Goal: Book appointment/travel/reservation

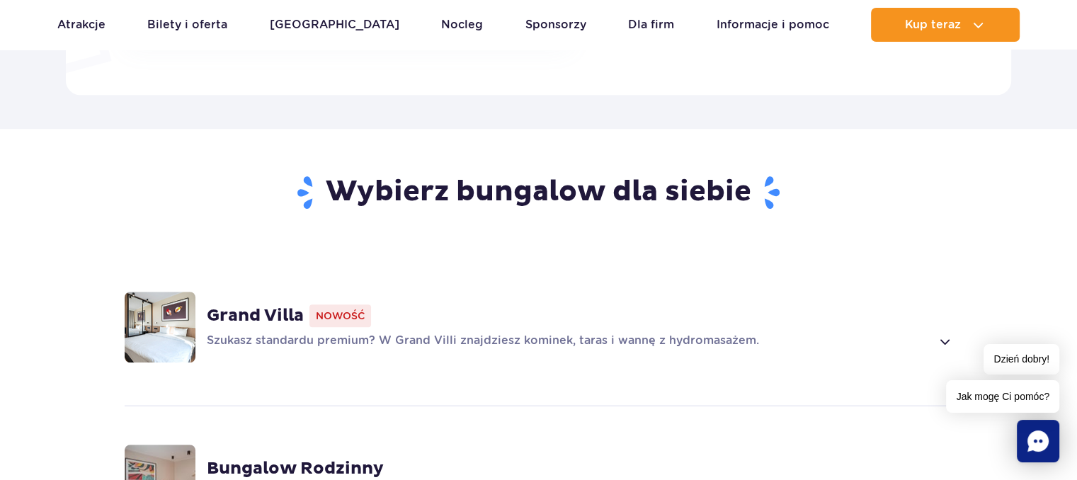
scroll to position [779, 0]
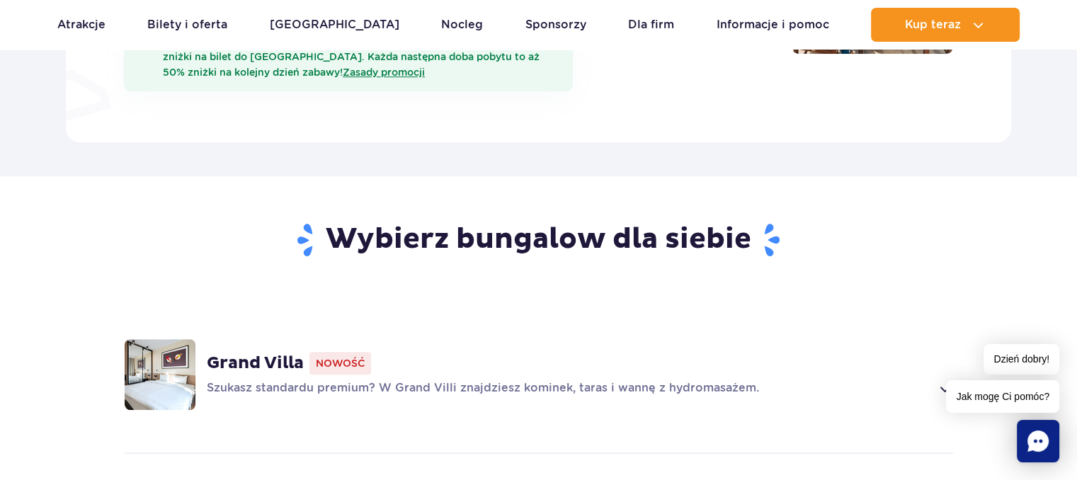
drag, startPoint x: 272, startPoint y: 340, endPoint x: 315, endPoint y: 334, distance: 43.0
click at [274, 353] on strong "Grand Villa" at bounding box center [255, 363] width 97 height 21
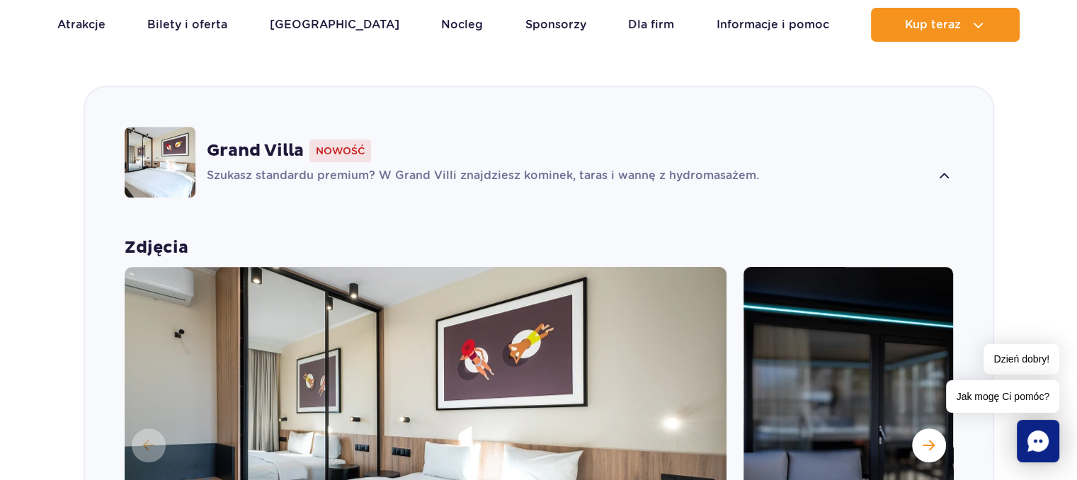
scroll to position [1204, 0]
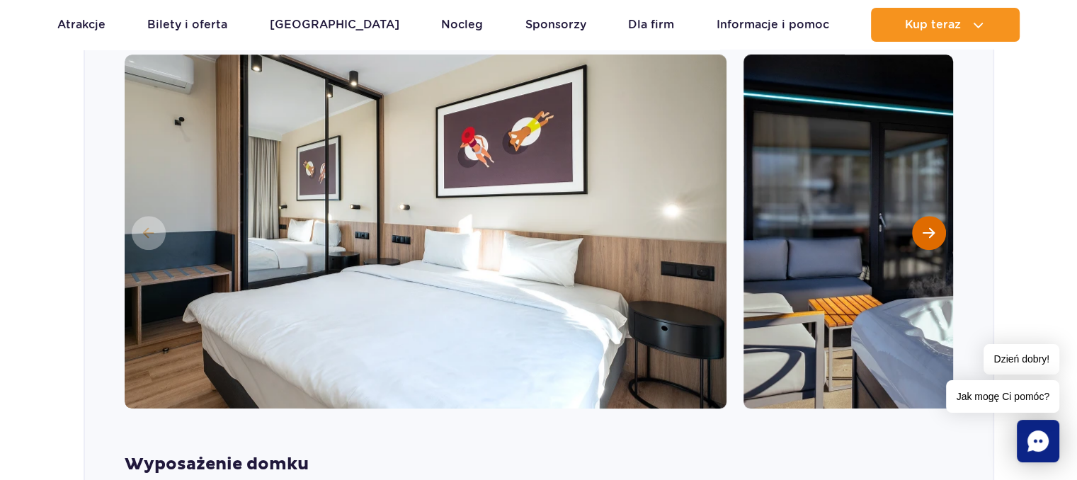
click at [924, 227] on span "Następny slajd" at bounding box center [929, 233] width 12 height 13
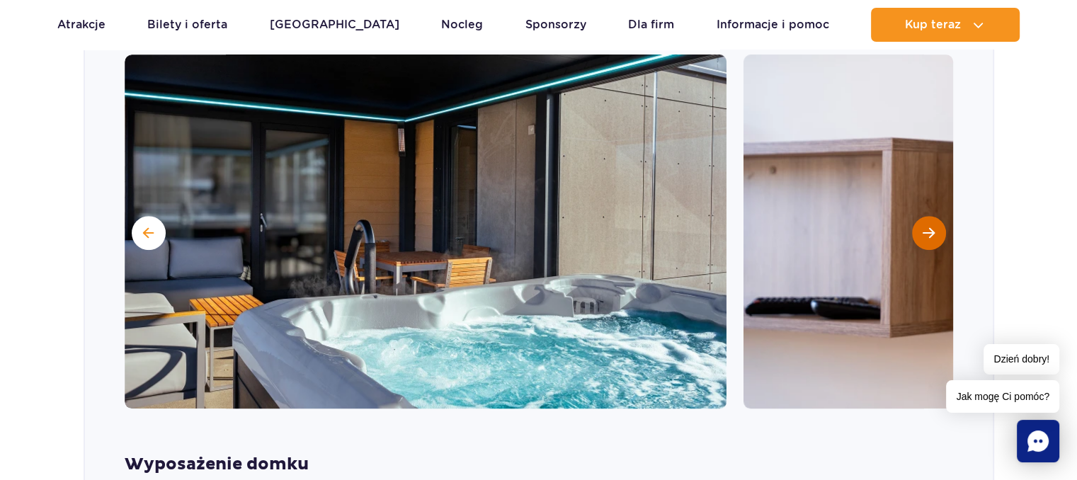
click at [930, 227] on span "Następny slajd" at bounding box center [929, 233] width 12 height 13
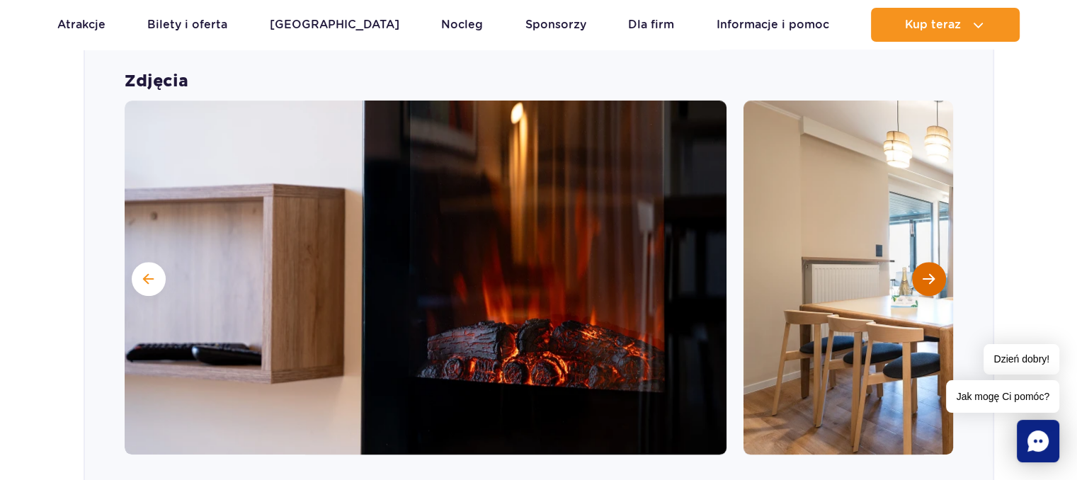
scroll to position [1133, 0]
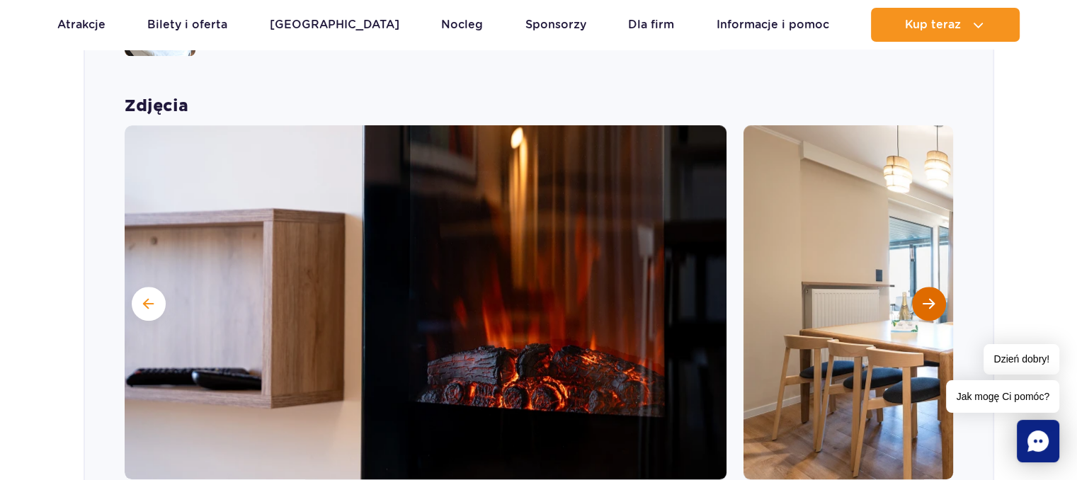
click at [924, 298] on span "Następny slajd" at bounding box center [929, 304] width 12 height 13
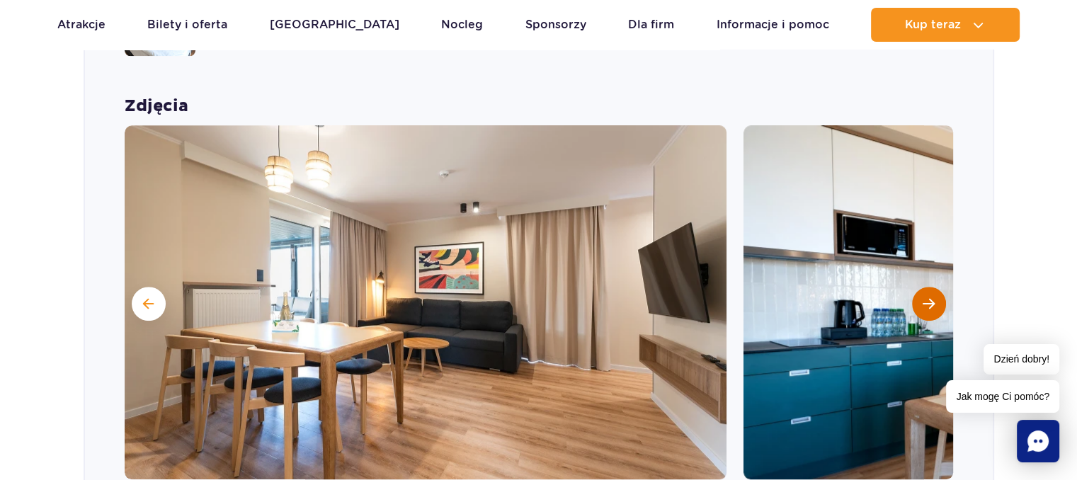
click at [931, 298] on span "Następny slajd" at bounding box center [929, 304] width 12 height 13
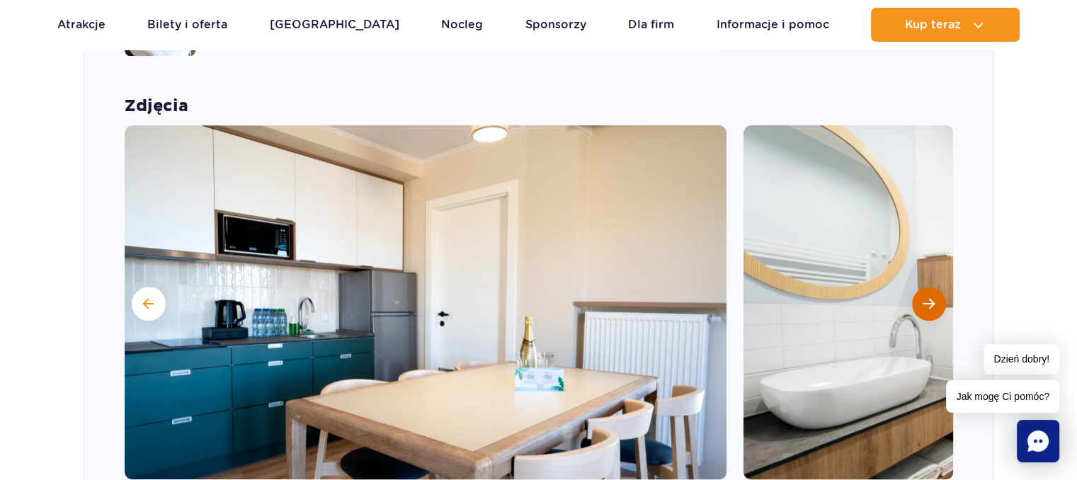
click at [931, 298] on span "Następny slajd" at bounding box center [929, 304] width 12 height 13
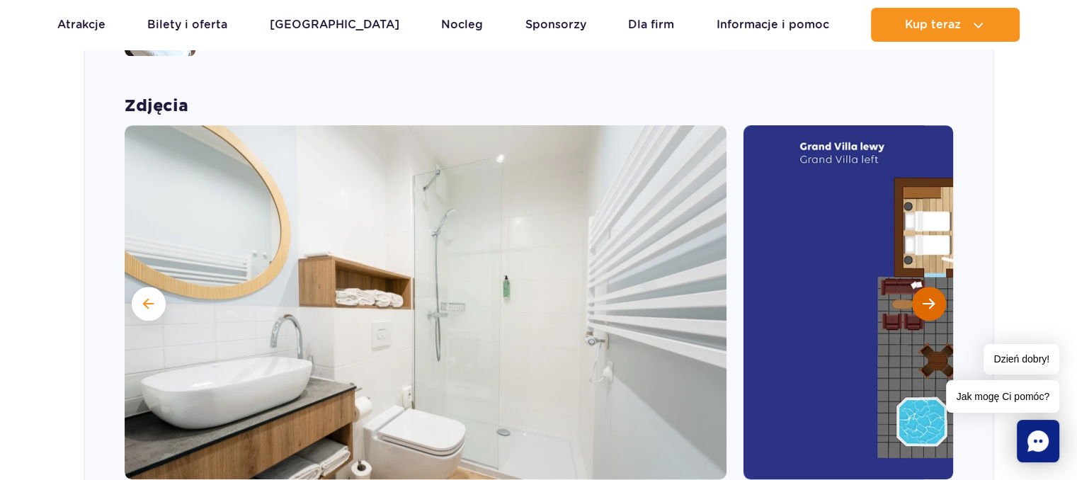
click at [931, 298] on span "Następny slajd" at bounding box center [929, 304] width 12 height 13
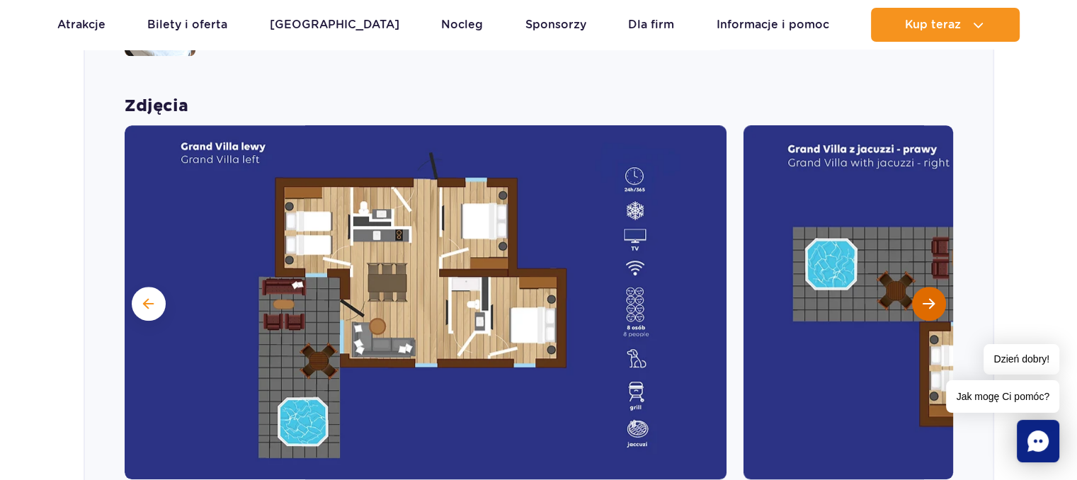
click at [930, 298] on span "Następny slajd" at bounding box center [929, 304] width 12 height 13
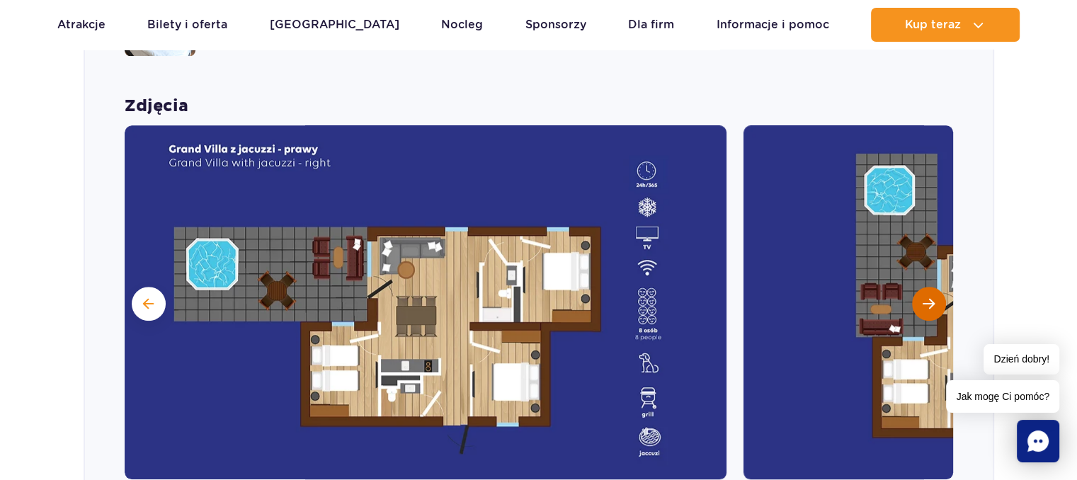
click at [930, 298] on span "Następny slajd" at bounding box center [929, 304] width 12 height 13
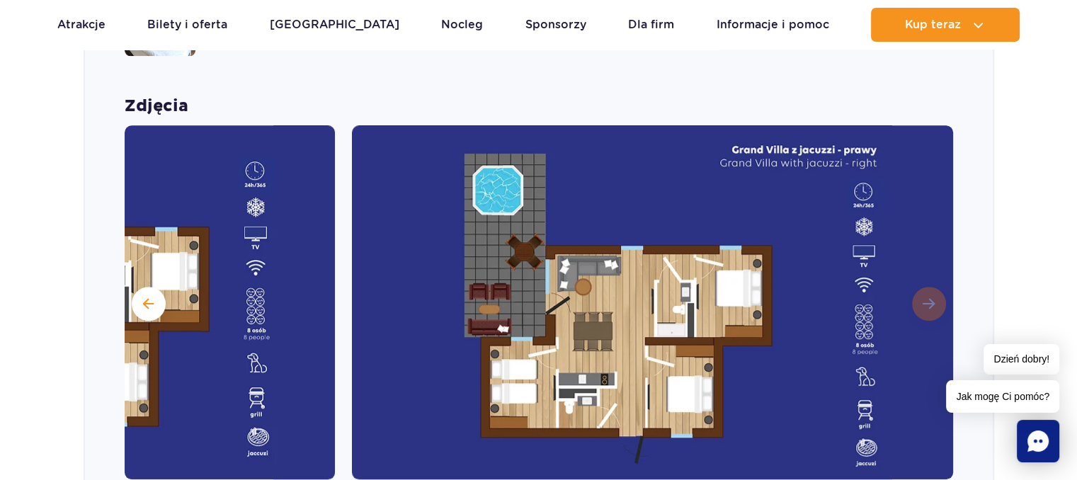
click at [930, 278] on img at bounding box center [653, 302] width 602 height 354
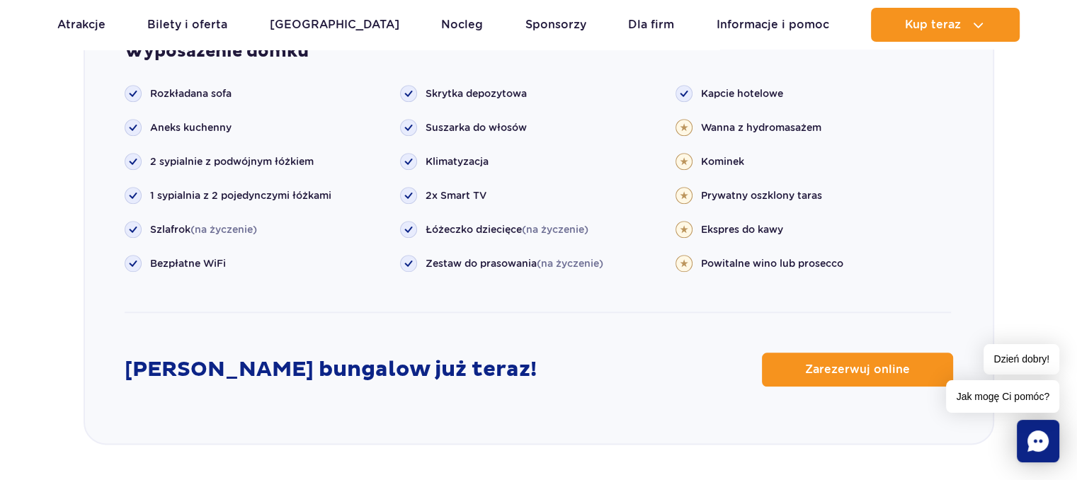
scroll to position [1700, 0]
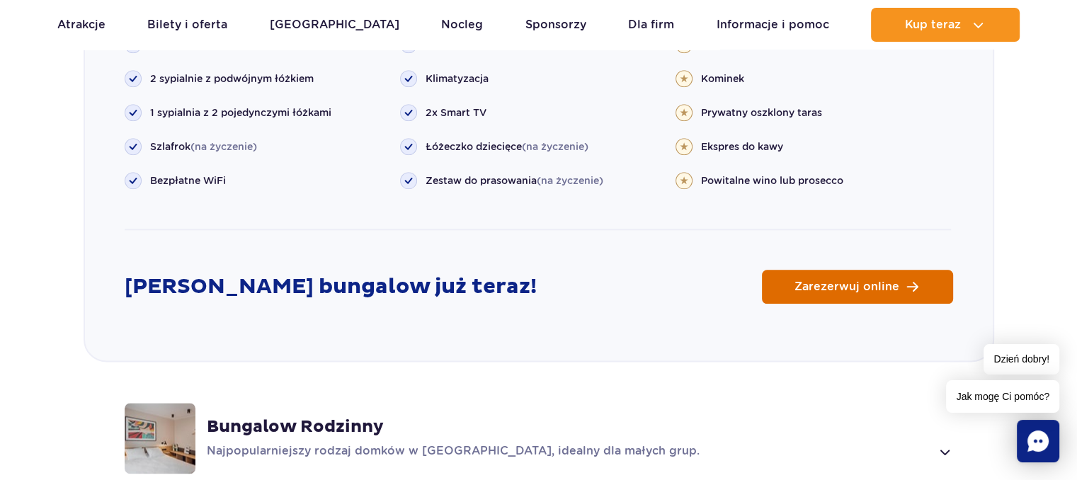
click at [829, 281] on span "Zarezerwuj online" at bounding box center [847, 286] width 105 height 11
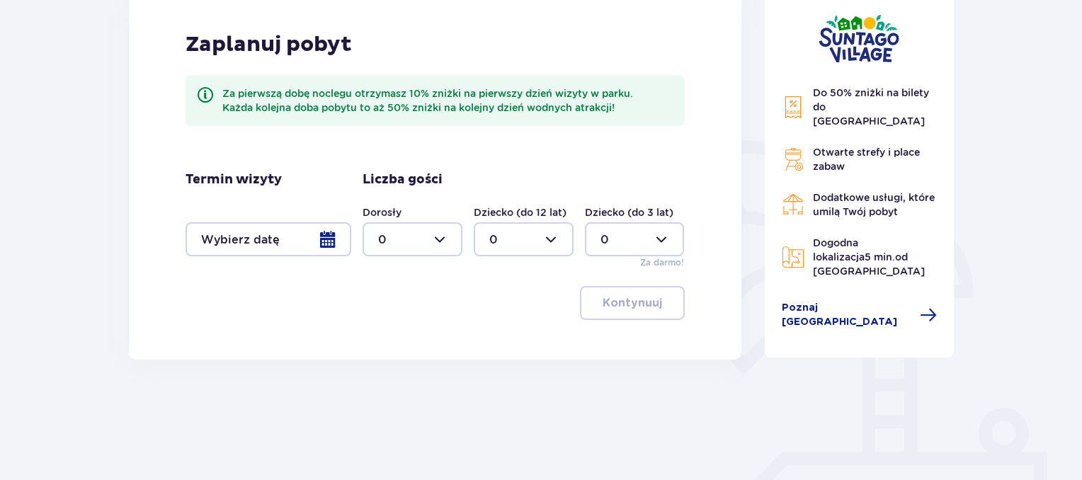
scroll to position [213, 0]
click at [331, 237] on div at bounding box center [269, 238] width 166 height 34
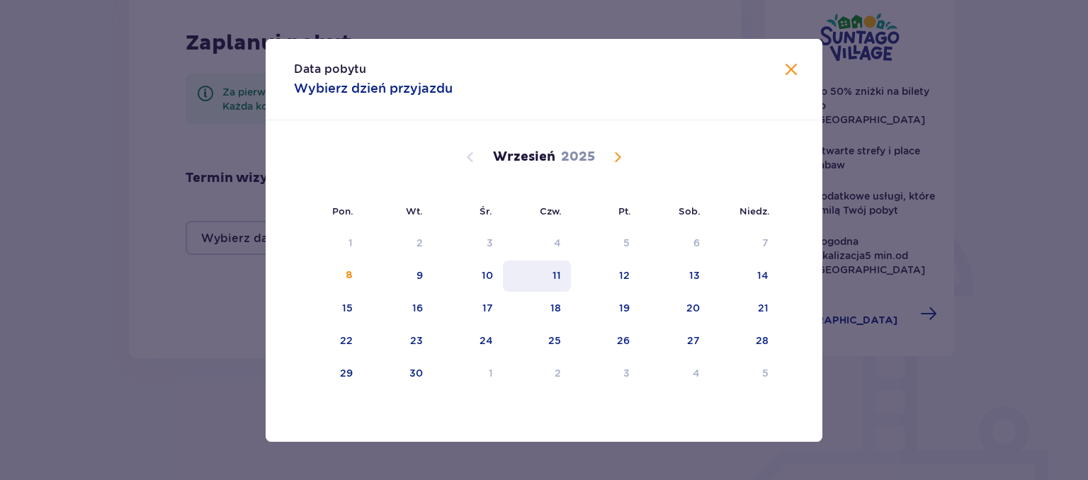
drag, startPoint x: 492, startPoint y: 269, endPoint x: 514, endPoint y: 287, distance: 27.7
click at [493, 269] on div "10" at bounding box center [468, 276] width 70 height 31
click at [540, 272] on div "11" at bounding box center [537, 276] width 69 height 31
type input "10.09.25 - 11.09.25"
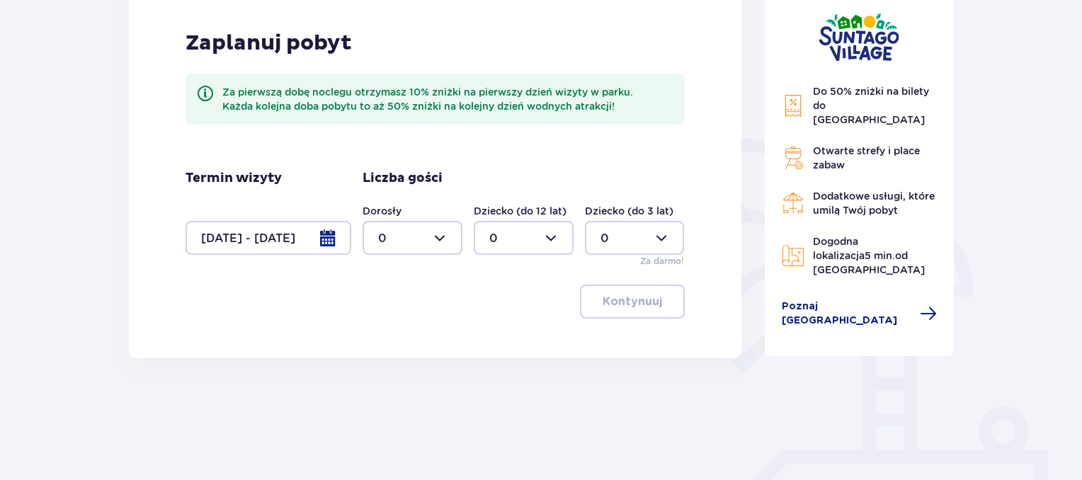
click at [462, 233] on div at bounding box center [413, 238] width 100 height 34
click at [385, 343] on div "2" at bounding box center [412, 341] width 69 height 16
type input "2"
click at [603, 300] on p "Kontynuuj" at bounding box center [633, 302] width 60 height 16
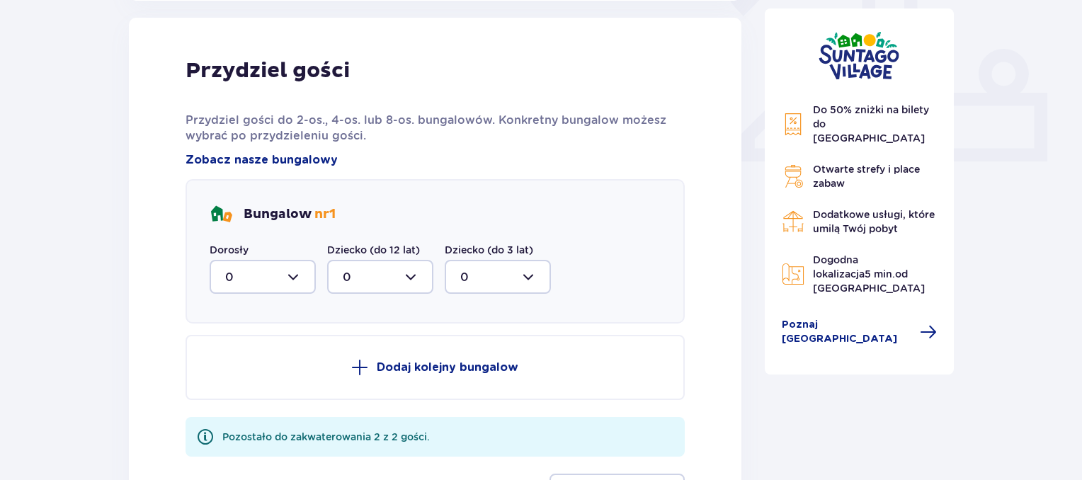
scroll to position [571, 0]
click at [273, 278] on div at bounding box center [263, 276] width 106 height 34
click at [266, 344] on div "1" at bounding box center [262, 349] width 75 height 16
click at [305, 271] on div at bounding box center [263, 276] width 106 height 34
click at [238, 380] on div "2" at bounding box center [262, 379] width 75 height 16
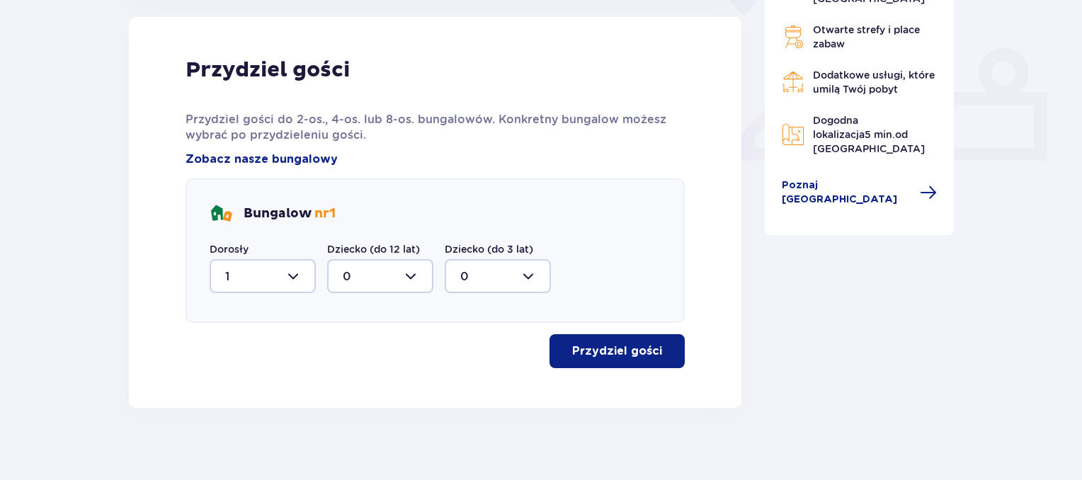
type input "2"
click at [627, 344] on p "Przydziel gości" at bounding box center [617, 352] width 90 height 16
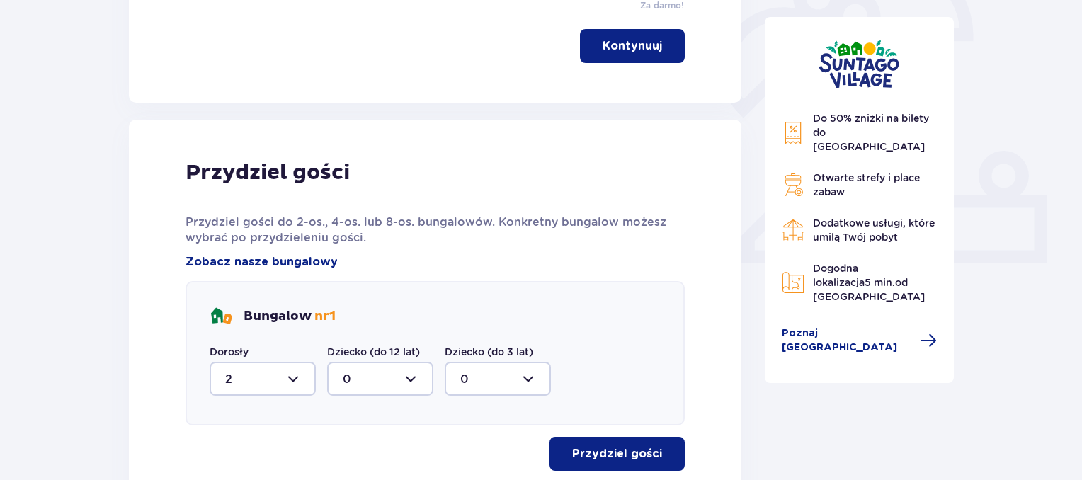
scroll to position [199, 0]
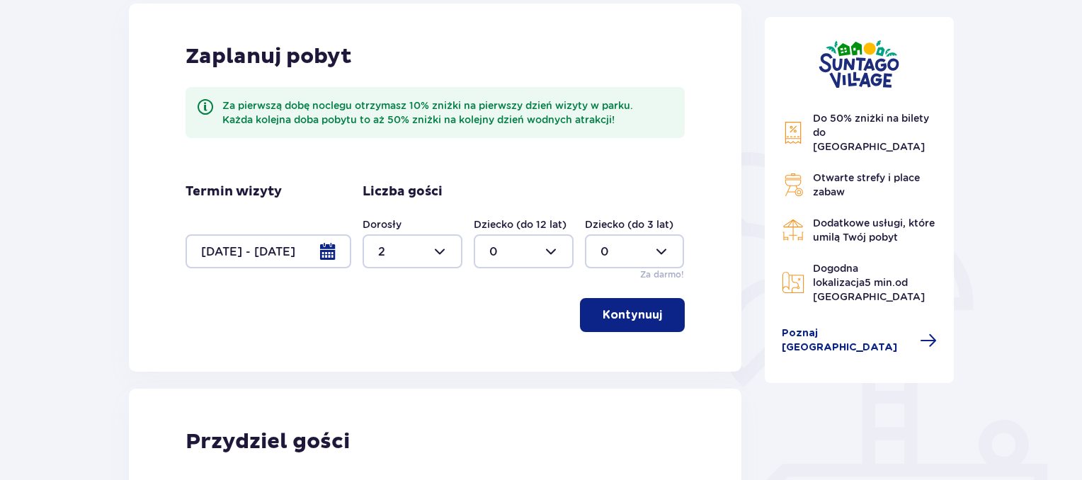
click at [530, 242] on div at bounding box center [524, 251] width 100 height 34
drag, startPoint x: 499, startPoint y: 349, endPoint x: 558, endPoint y: 349, distance: 59.5
click at [499, 349] on div "2" at bounding box center [523, 354] width 69 height 16
type input "2"
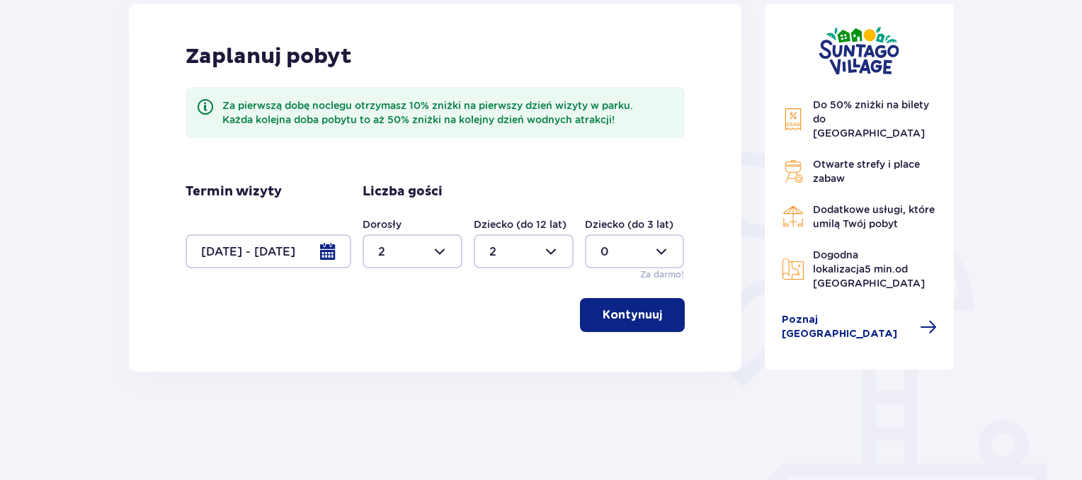
click at [663, 316] on span "button" at bounding box center [665, 315] width 17 height 17
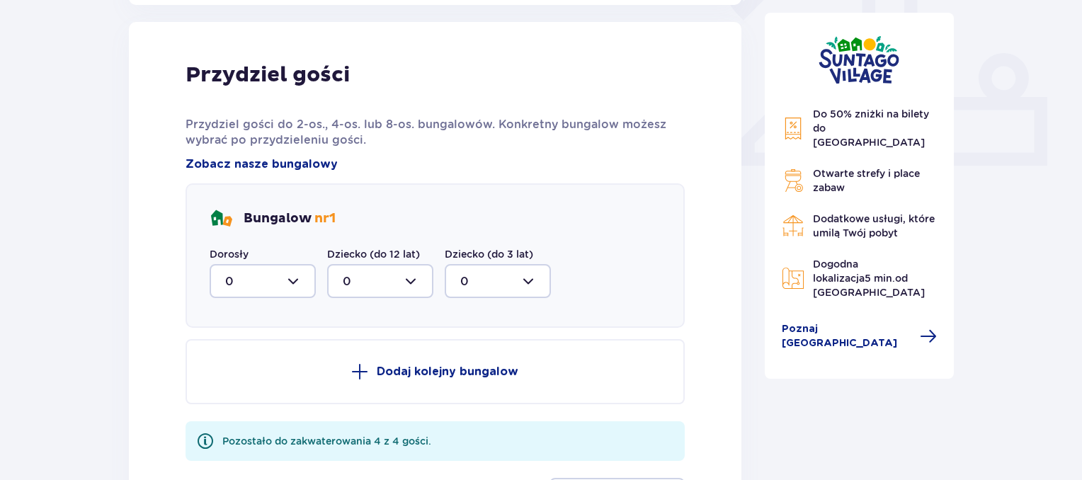
scroll to position [571, 0]
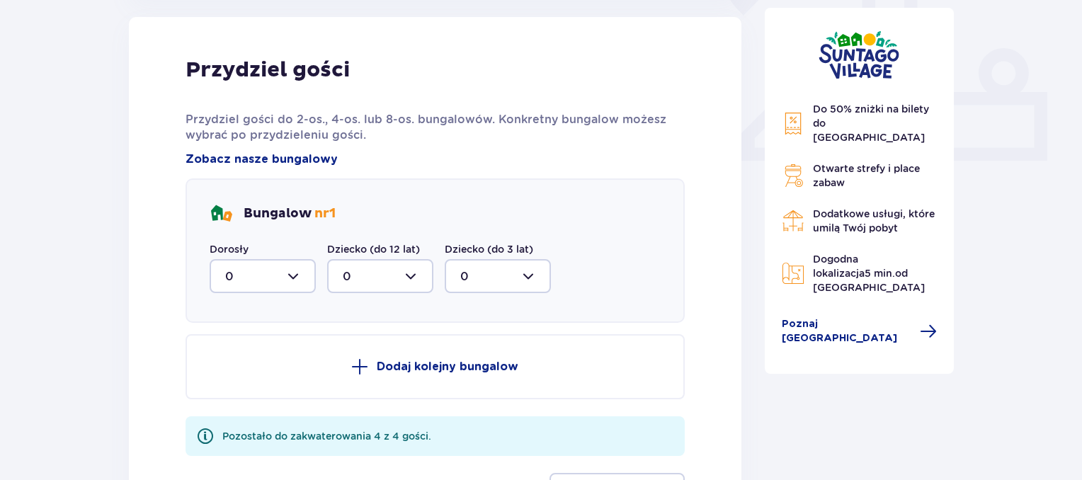
click at [249, 272] on div at bounding box center [263, 276] width 106 height 34
drag, startPoint x: 241, startPoint y: 379, endPoint x: 278, endPoint y: 372, distance: 38.2
click at [241, 379] on div "2" at bounding box center [262, 379] width 75 height 16
type input "2"
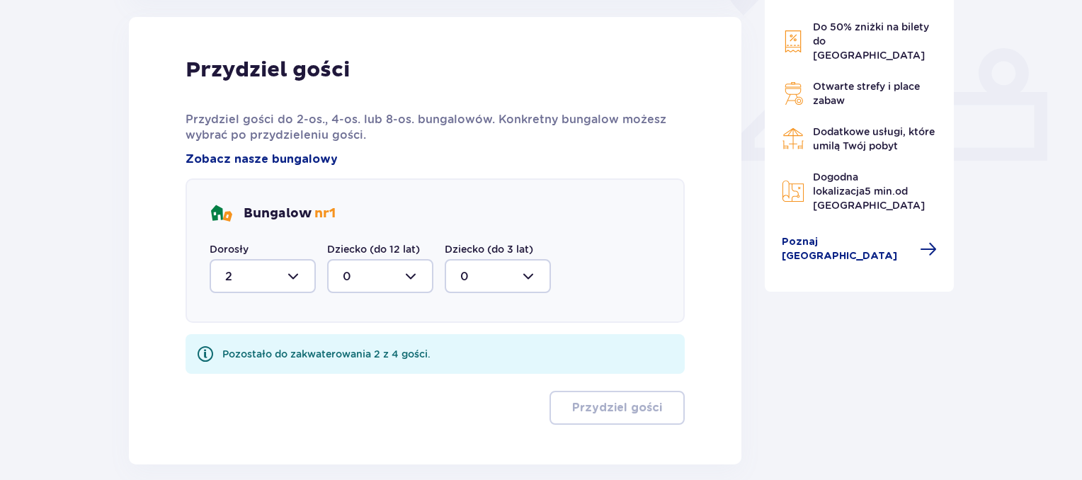
click at [402, 278] on div at bounding box center [380, 276] width 106 height 34
click at [368, 384] on div "2" at bounding box center [380, 379] width 75 height 16
type input "2"
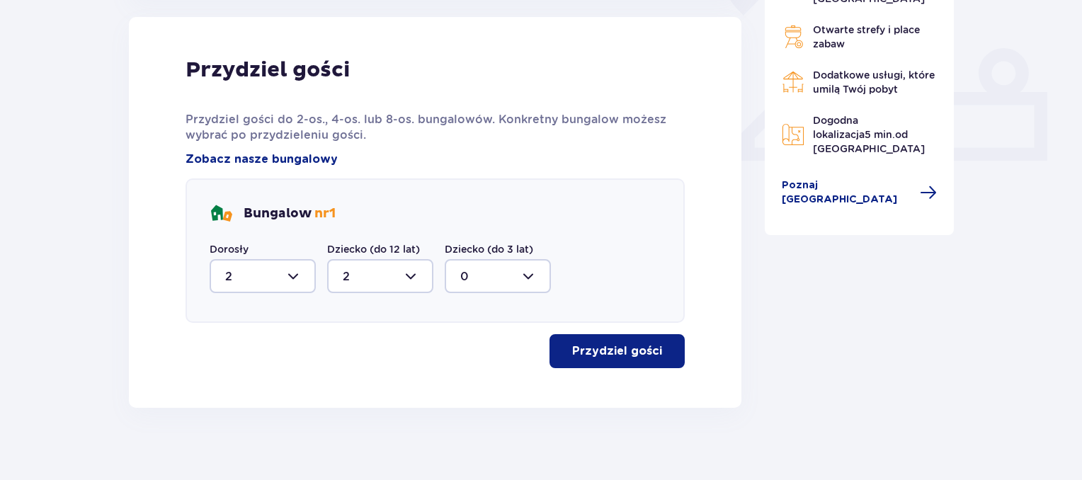
click at [625, 349] on p "Przydziel gości" at bounding box center [617, 352] width 90 height 16
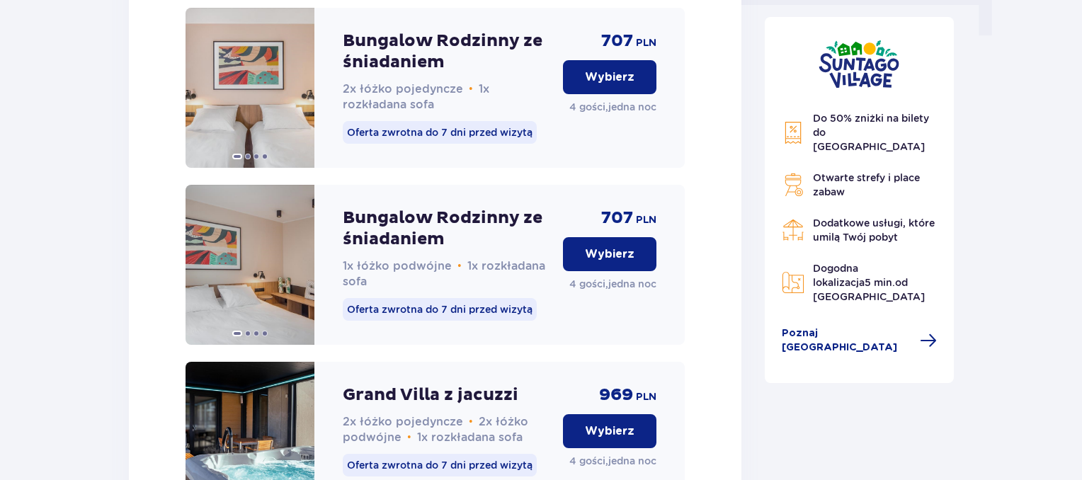
scroll to position [1474, 0]
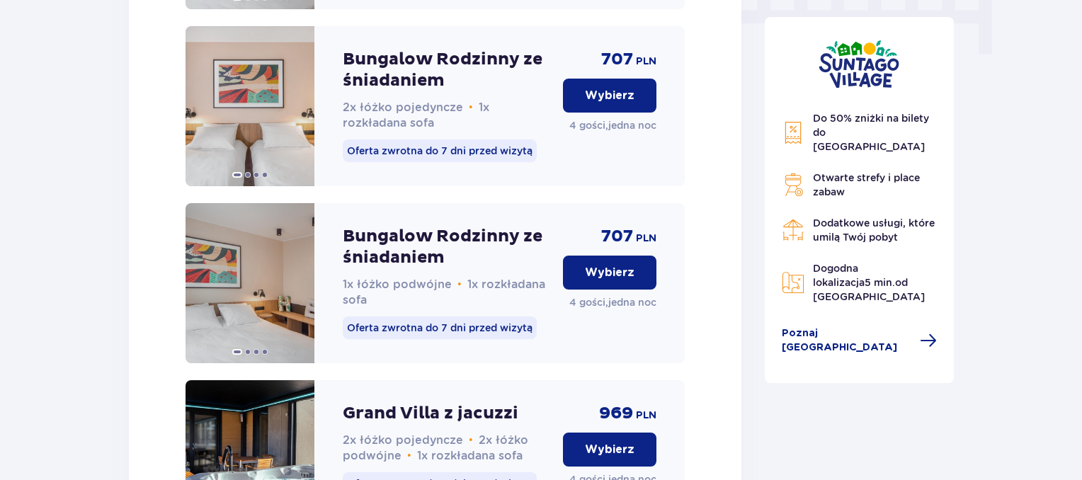
drag, startPoint x: 637, startPoint y: 131, endPoint x: 1022, endPoint y: 103, distance: 386.4
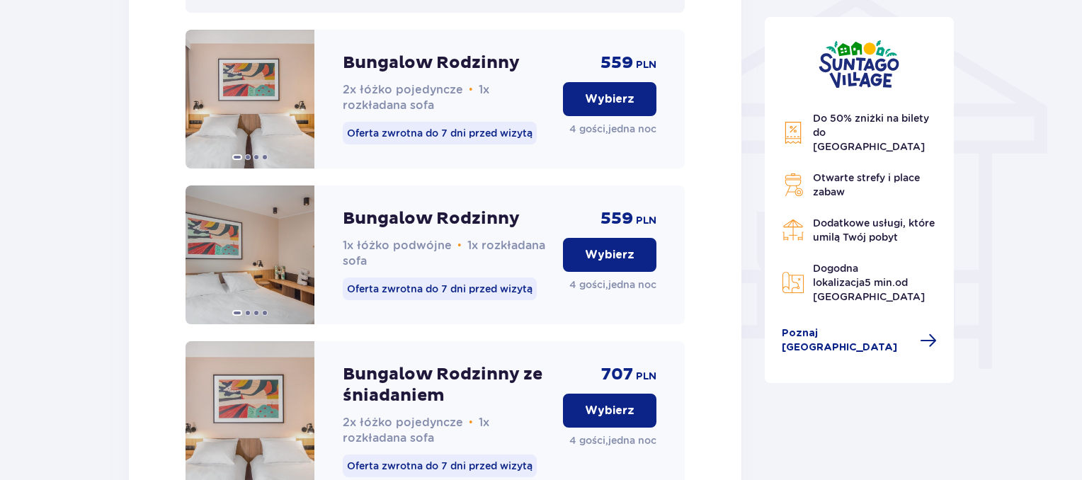
scroll to position [1134, 0]
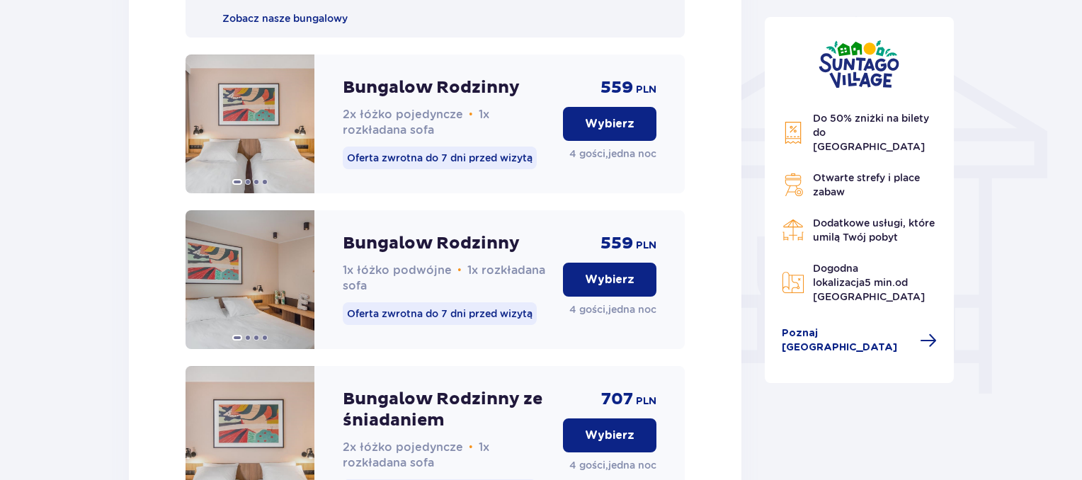
click at [586, 132] on p "Wybierz" at bounding box center [610, 124] width 50 height 16
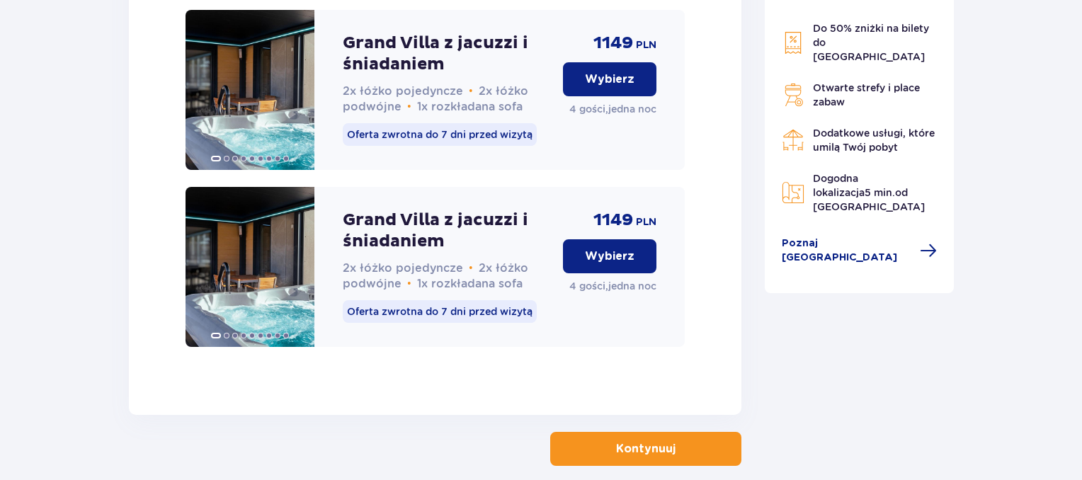
scroll to position [2247, 0]
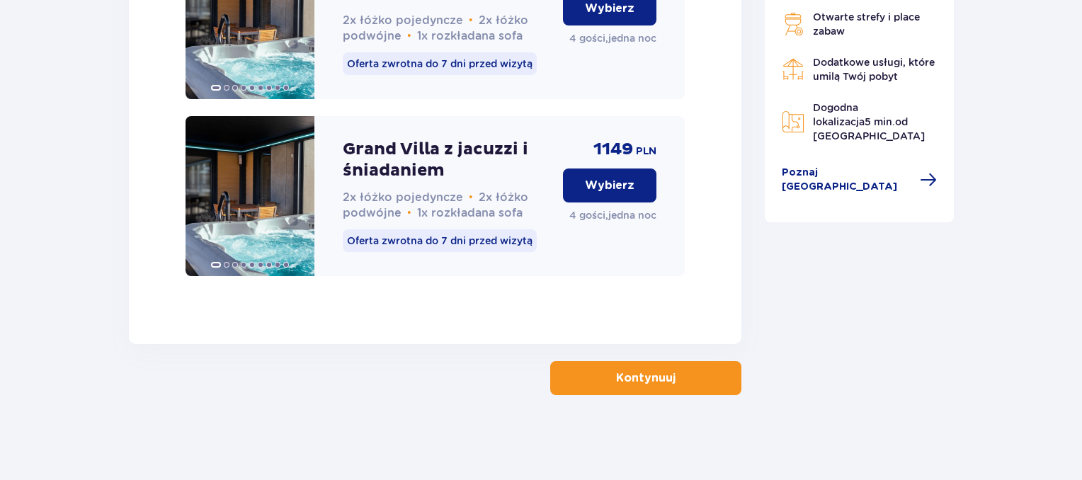
click at [673, 387] on button "Kontynuuj" at bounding box center [645, 378] width 191 height 34
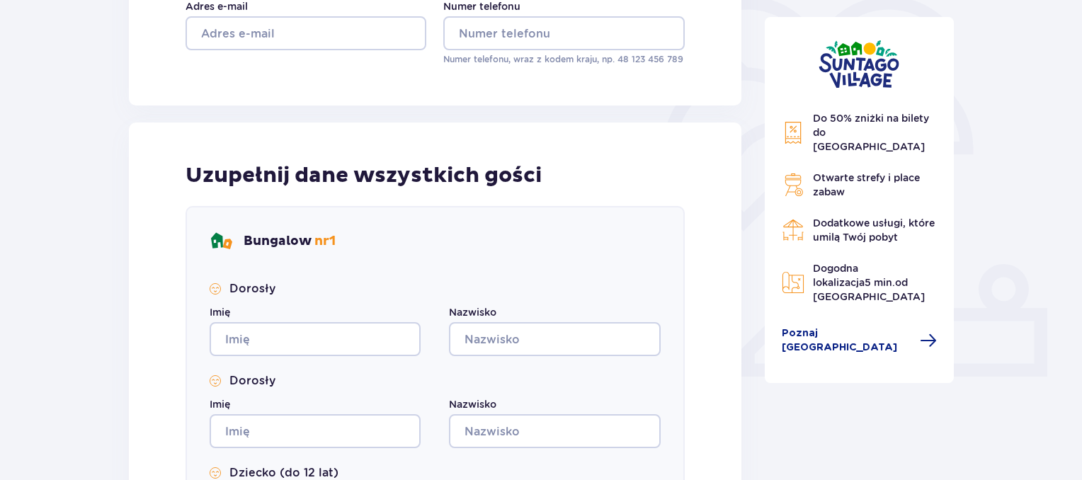
scroll to position [354, 0]
click at [251, 348] on input "Imię" at bounding box center [315, 340] width 211 height 34
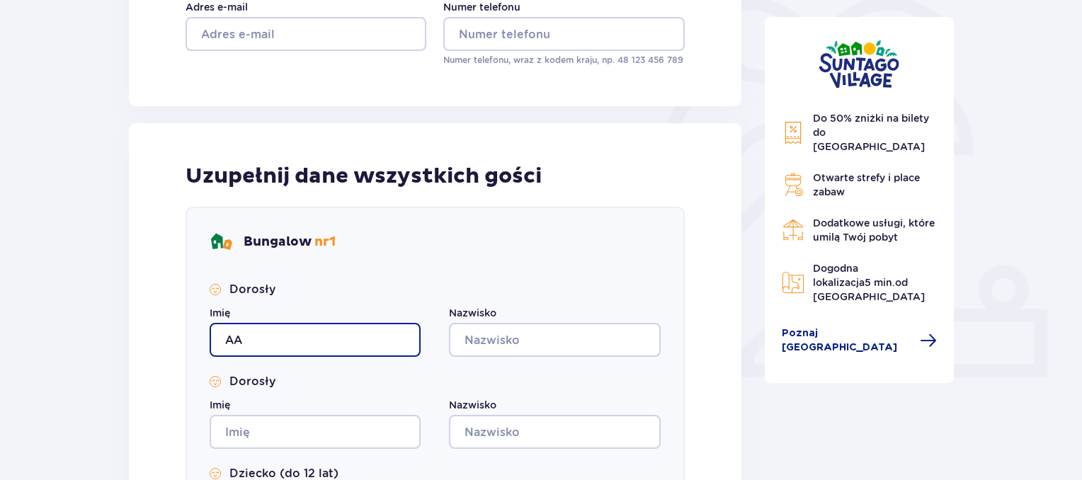
type input "AA"
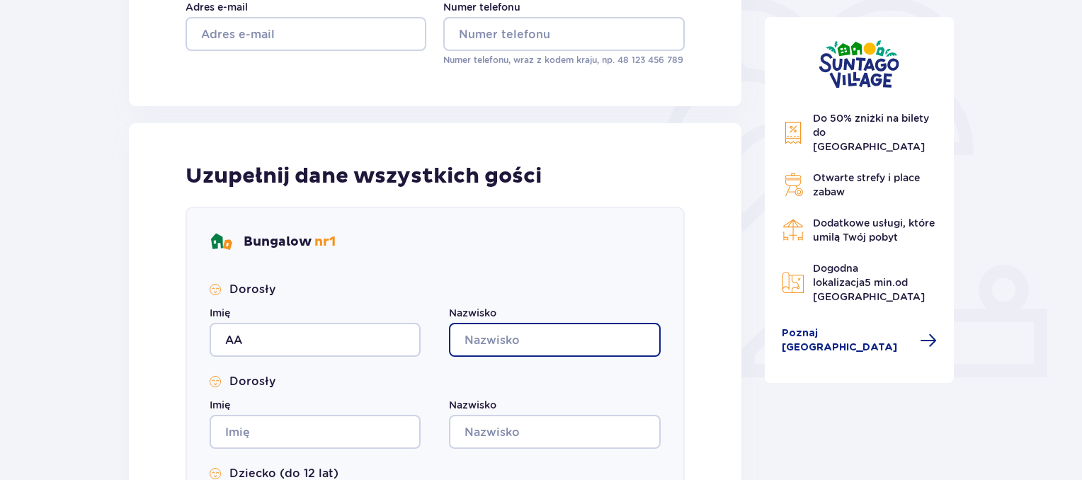
click at [492, 336] on input "Nazwisko" at bounding box center [554, 340] width 211 height 34
type input "AA"
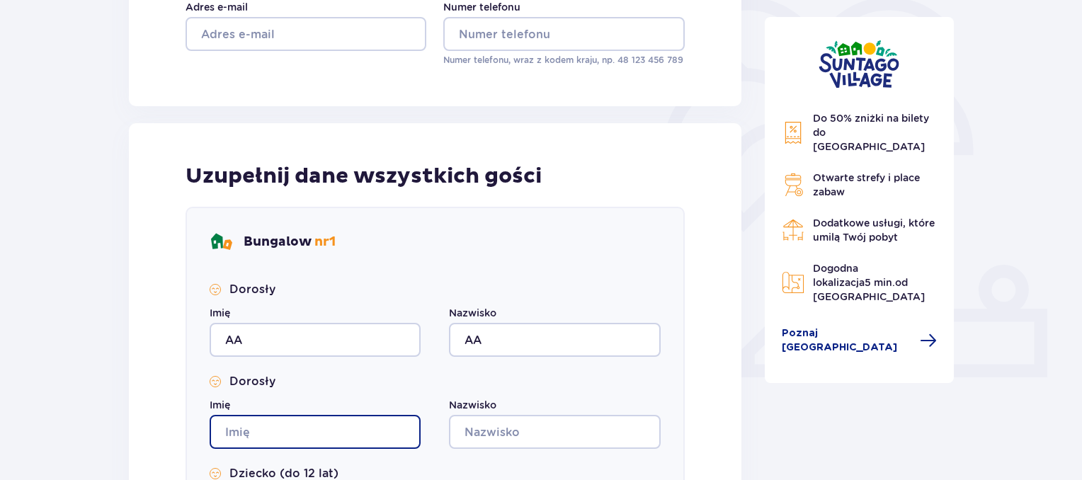
click at [303, 434] on input "Imię" at bounding box center [315, 432] width 211 height 34
type input "AA"
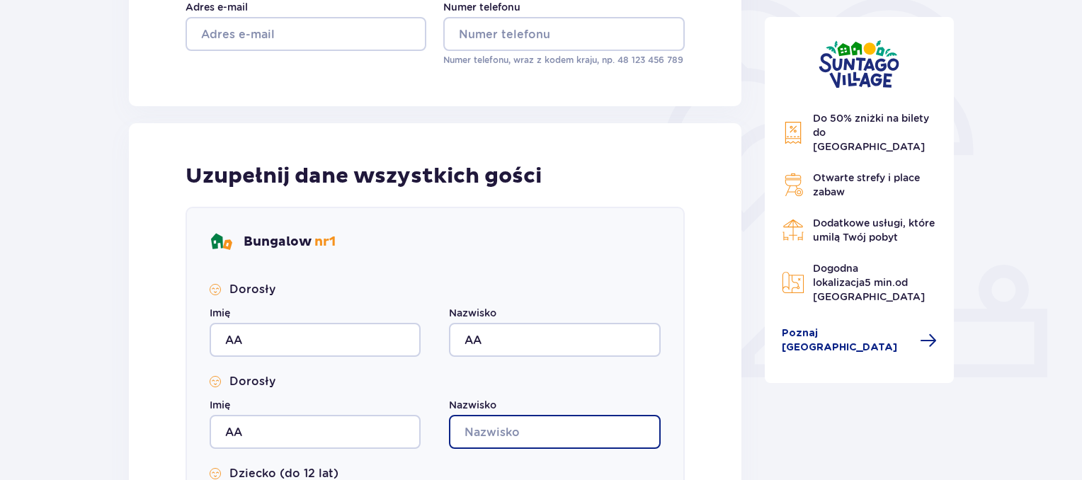
click at [528, 429] on input "Nazwisko" at bounding box center [554, 432] width 211 height 34
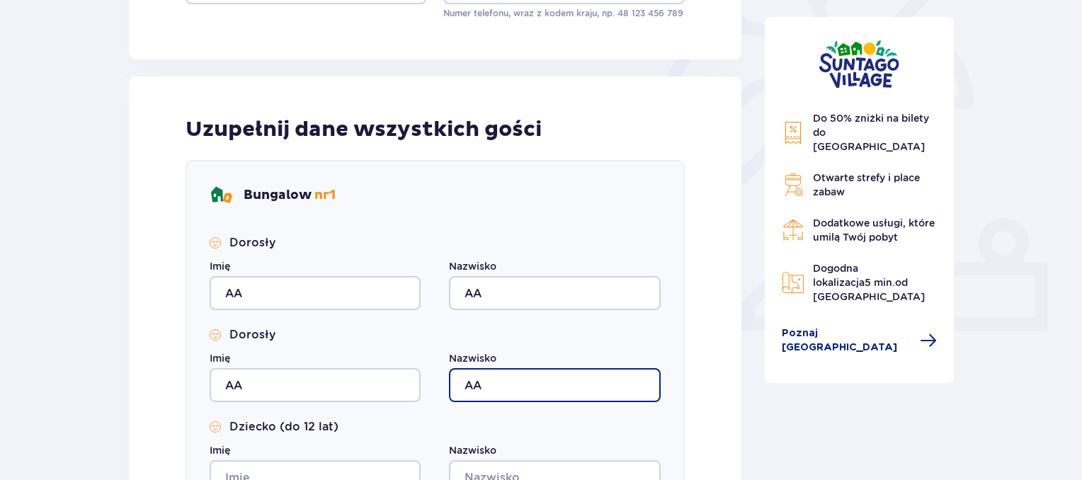
scroll to position [496, 0]
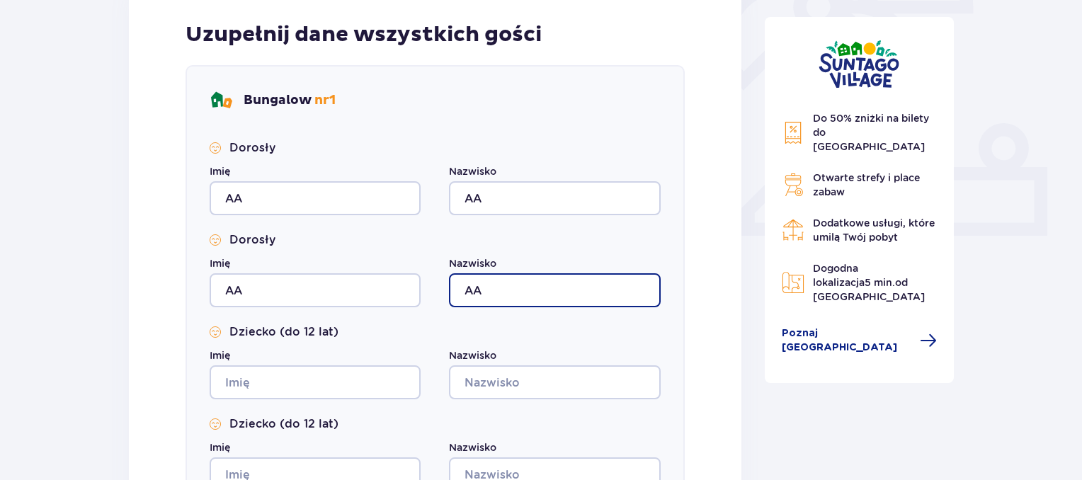
type input "AA"
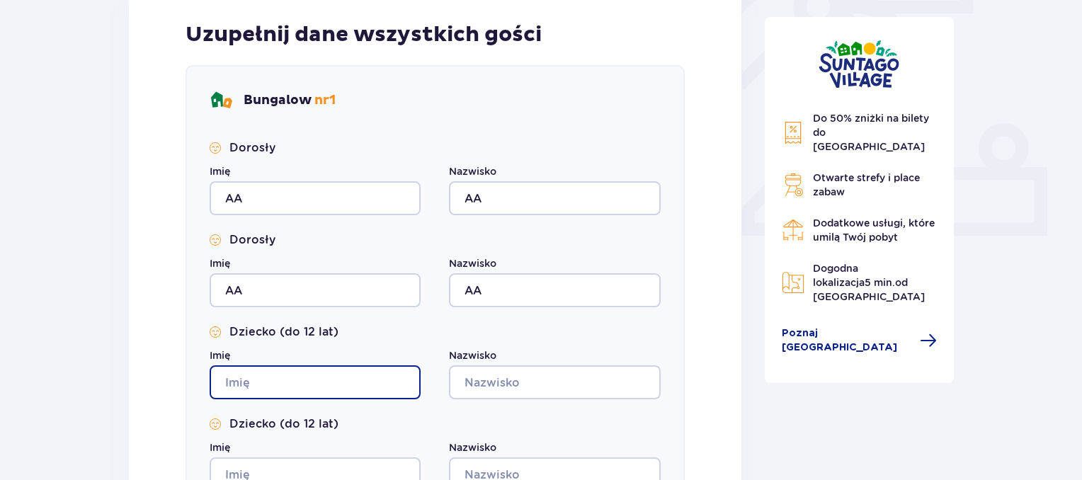
click at [302, 372] on input "Imię" at bounding box center [315, 383] width 211 height 34
type input "A"
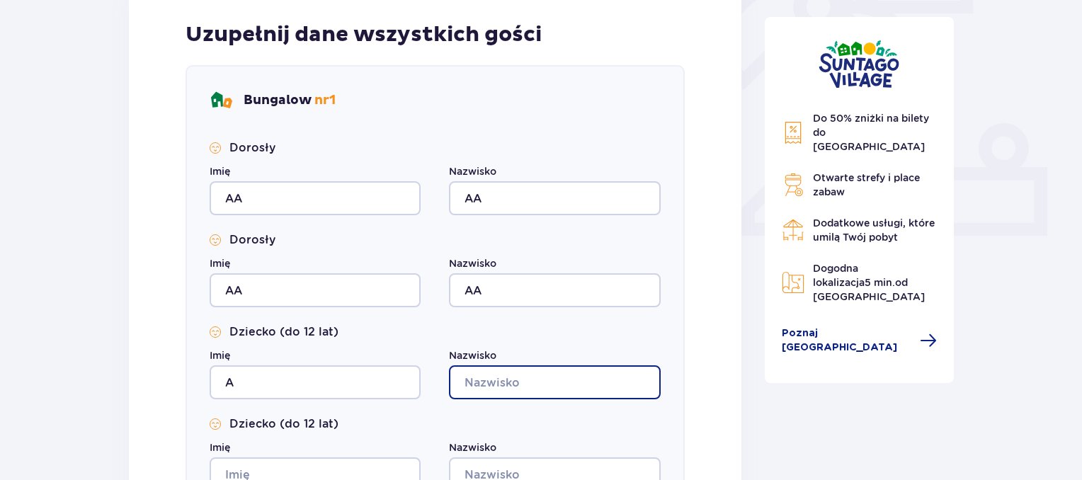
click at [520, 384] on input "Nazwisko" at bounding box center [554, 383] width 211 height 34
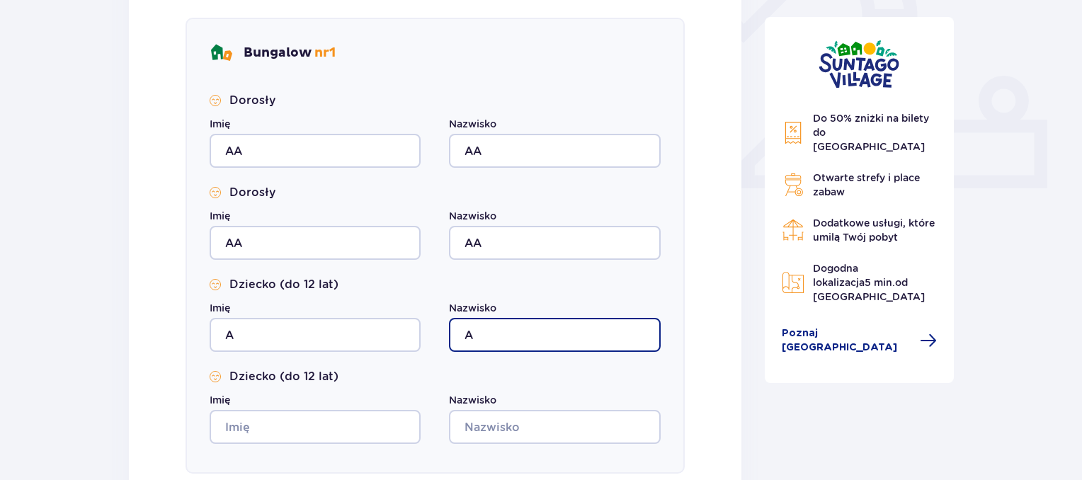
scroll to position [638, 0]
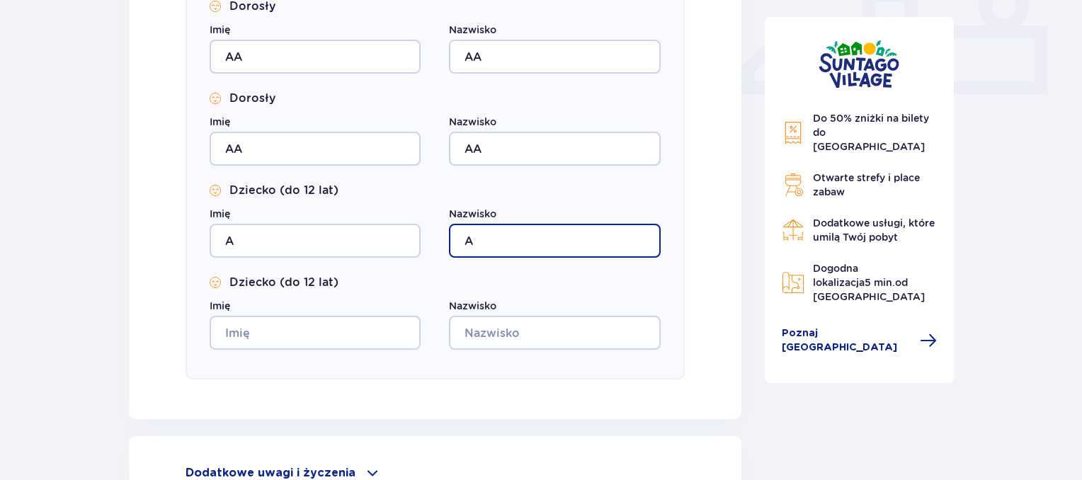
type input "A"
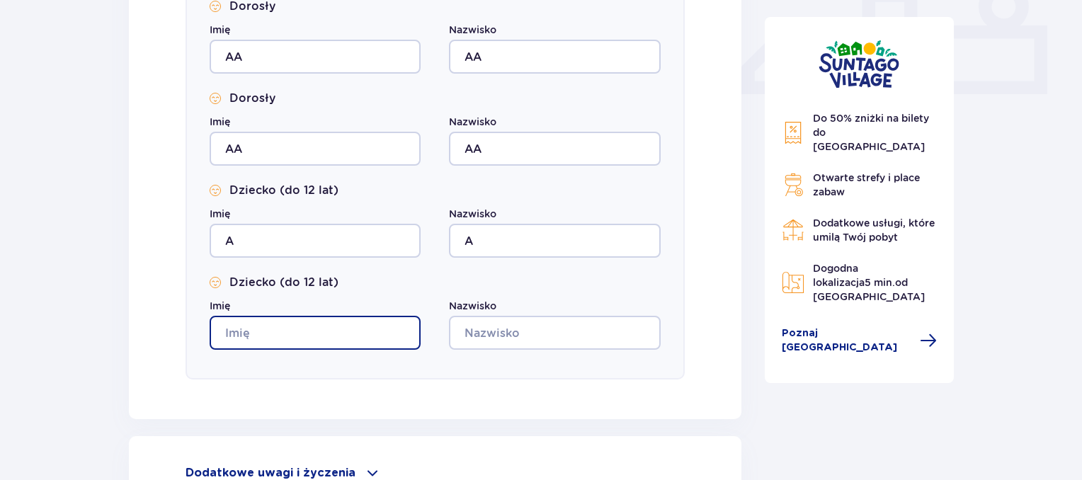
click at [281, 329] on input "Imię" at bounding box center [315, 333] width 211 height 34
type input "AA"
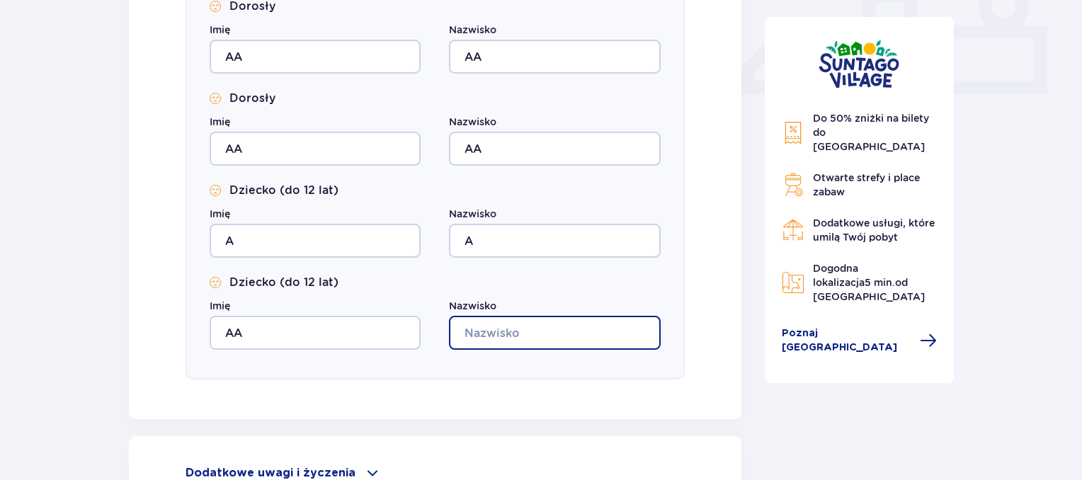
click at [528, 331] on input "Nazwisko" at bounding box center [554, 333] width 211 height 34
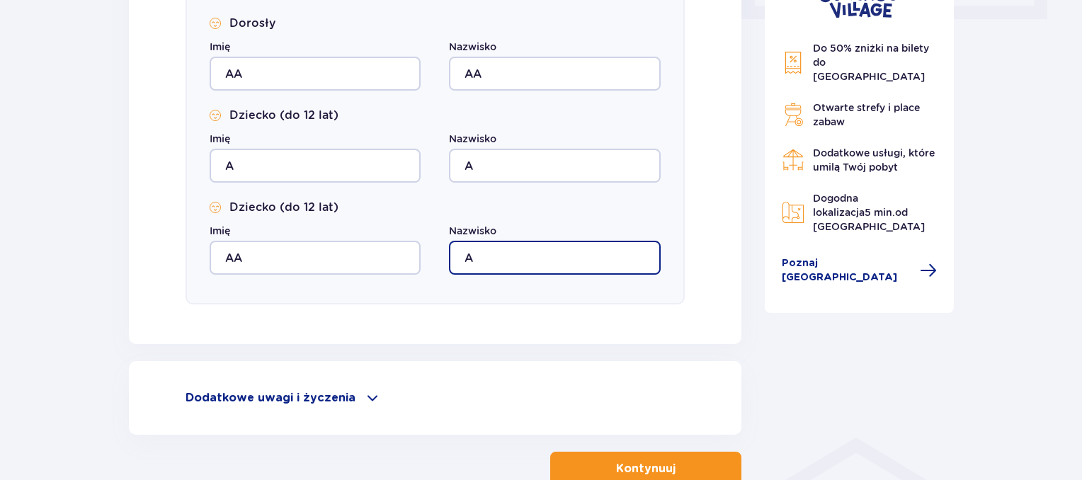
scroll to position [803, 0]
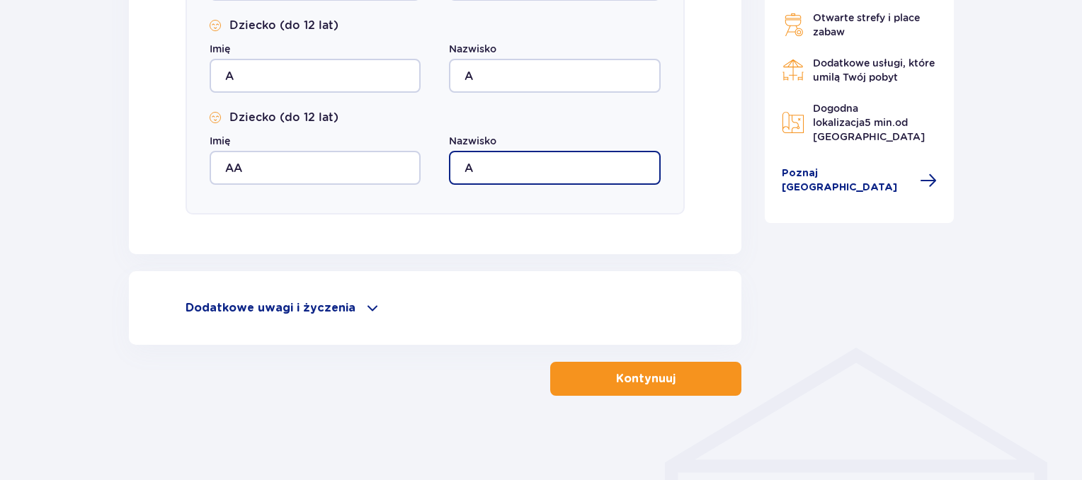
type input "A"
click at [661, 389] on button "Kontynuuj" at bounding box center [645, 379] width 191 height 34
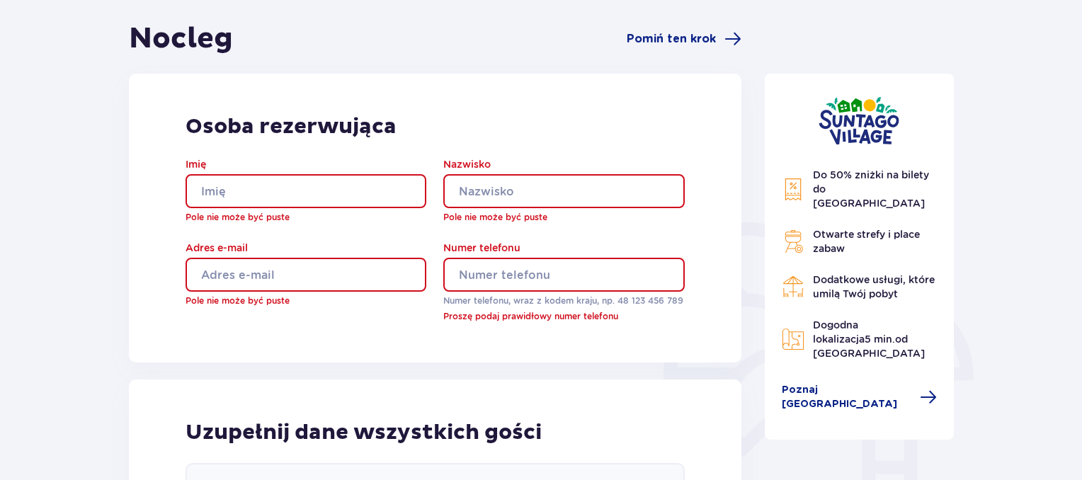
scroll to position [0, 0]
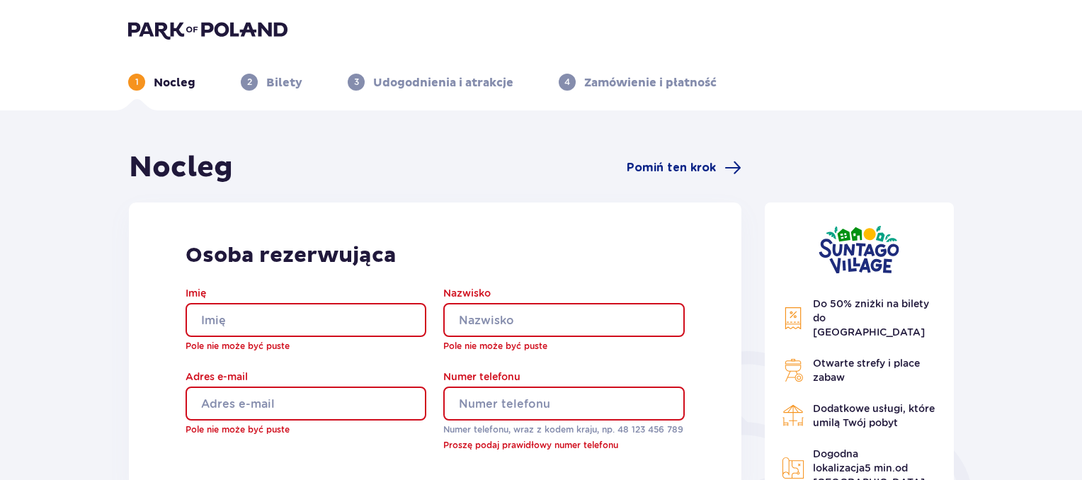
click at [238, 322] on input "Imię" at bounding box center [306, 320] width 241 height 34
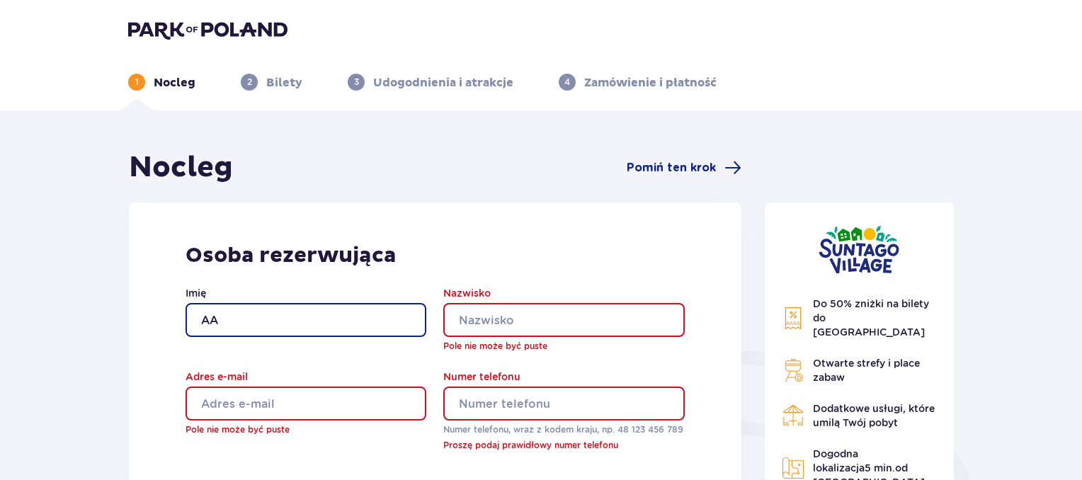
type input "AA"
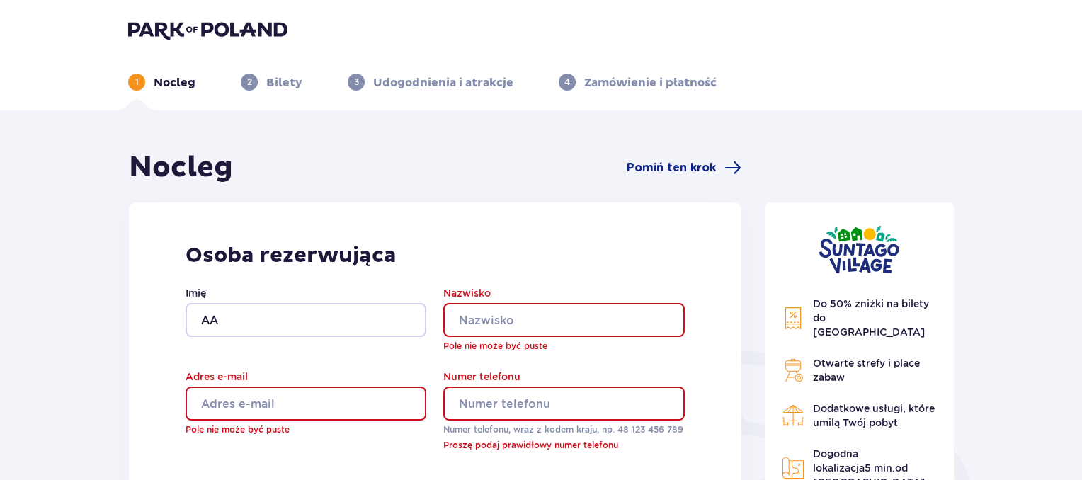
click at [565, 324] on input "Nazwisko" at bounding box center [563, 320] width 241 height 34
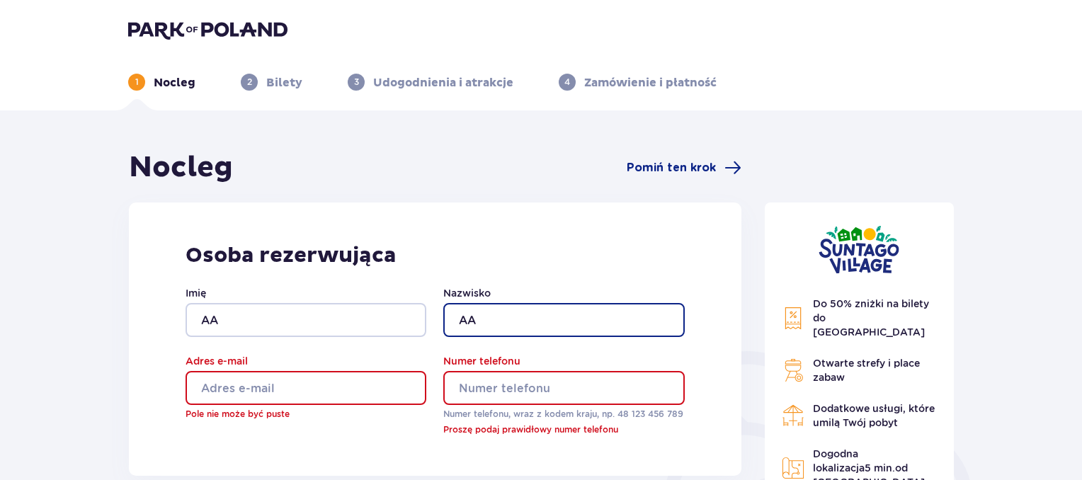
type input "AA"
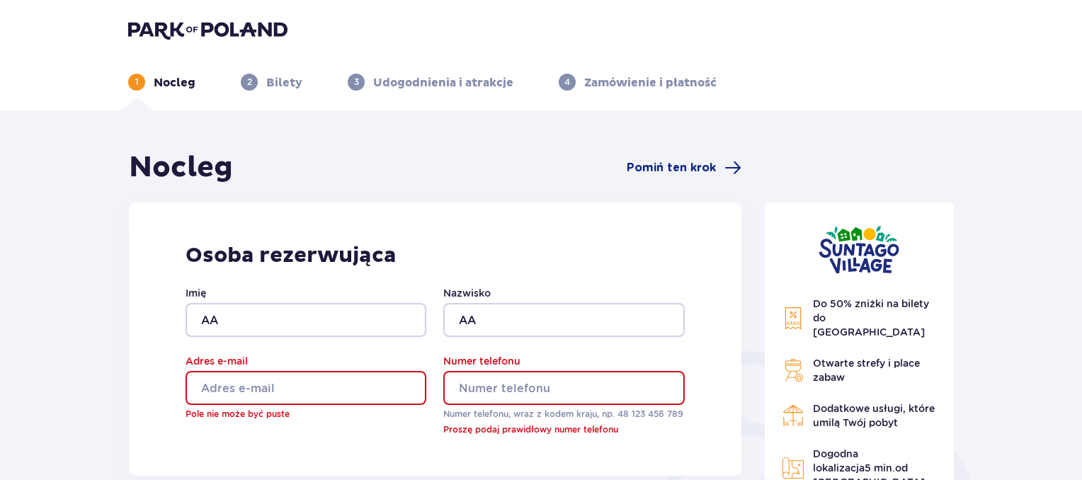
click at [264, 390] on input "Adres e-mail" at bounding box center [306, 388] width 241 height 34
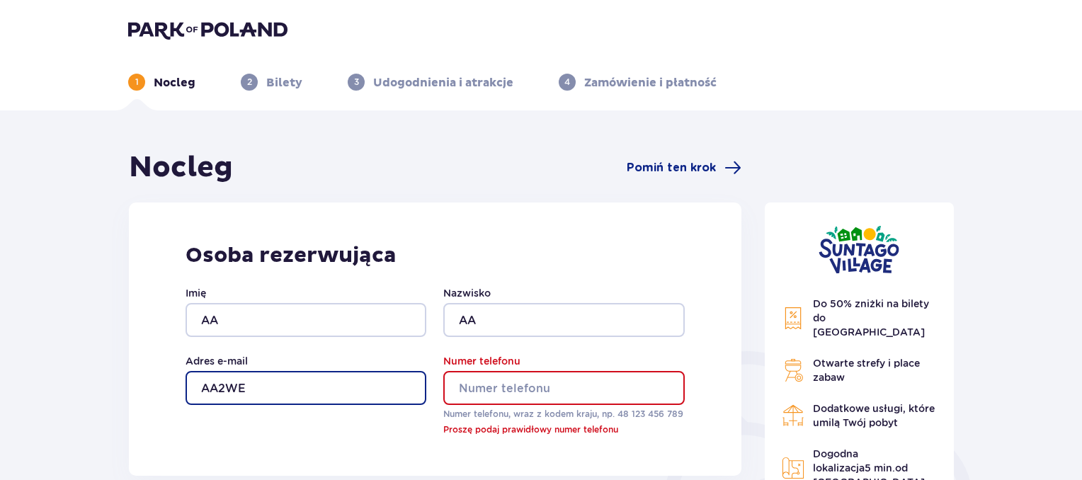
click at [225, 381] on input "AA2WE" at bounding box center [306, 388] width 241 height 34
click at [307, 383] on input "AA2WE" at bounding box center [306, 388] width 241 height 34
type input "AA@WP.PL"
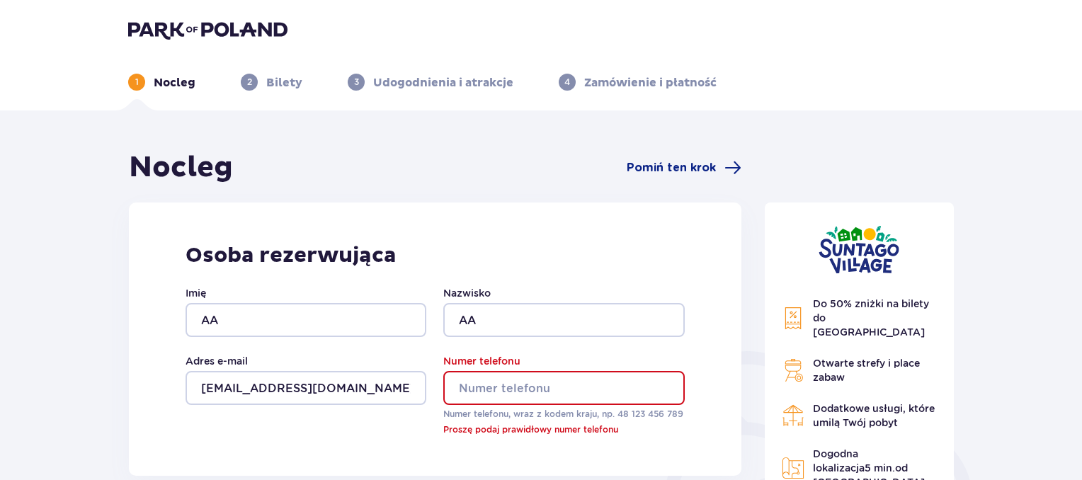
click at [482, 380] on input "Numer telefonu" at bounding box center [563, 388] width 241 height 34
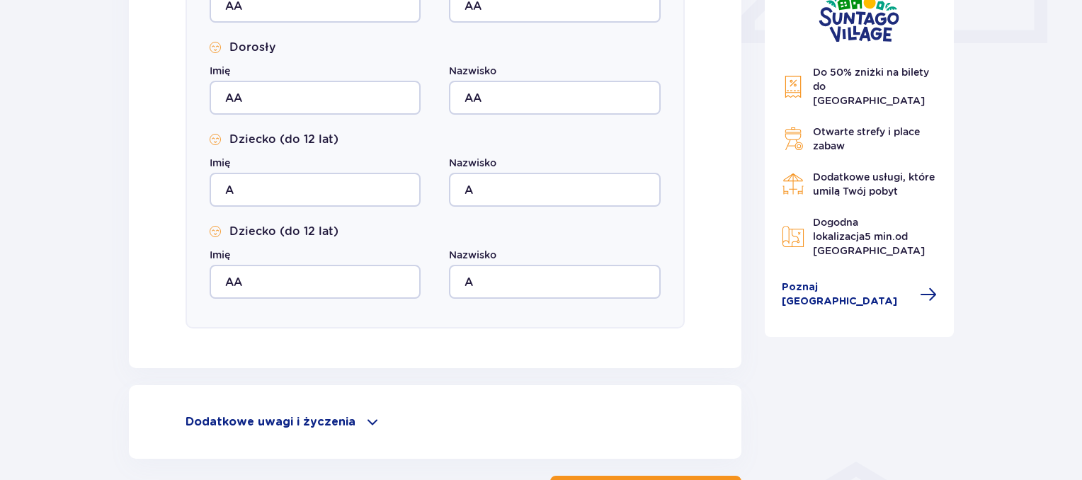
scroll to position [803, 0]
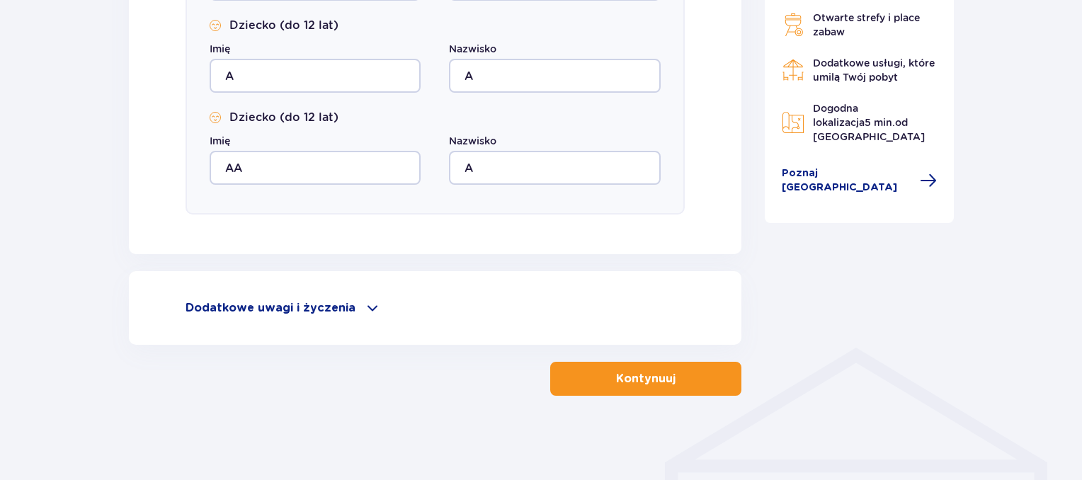
click at [680, 377] on span "button" at bounding box center [678, 378] width 17 height 17
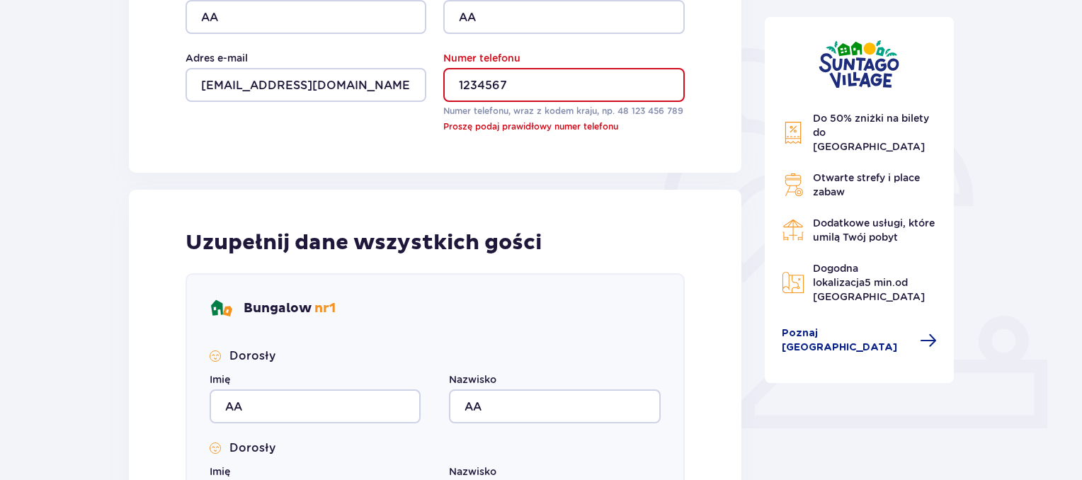
scroll to position [300, 0]
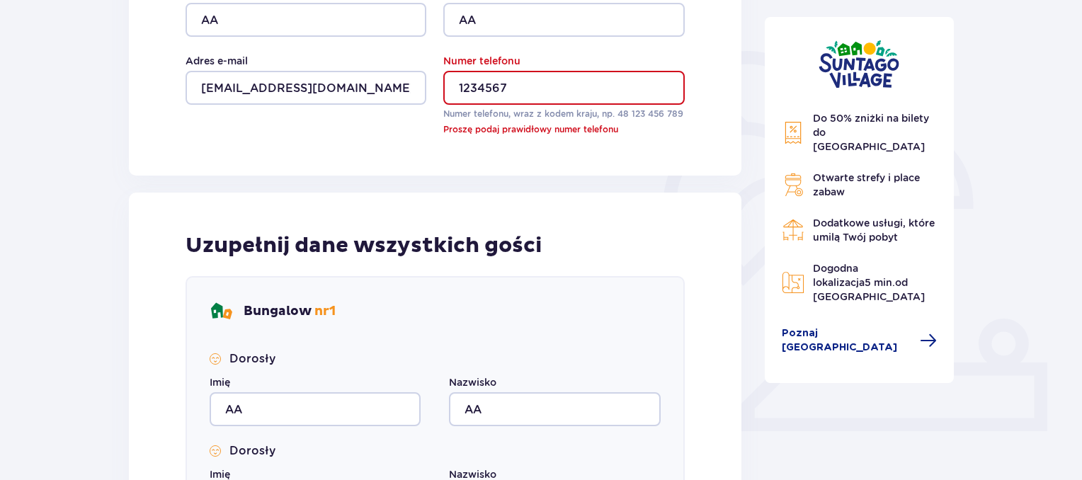
drag, startPoint x: 532, startPoint y: 78, endPoint x: 284, endPoint y: 83, distance: 248.0
click at [284, 83] on div "Imię AA Nazwisko AA Adres e-mail AA@WP.PL Numer telefonu 1234567 Numer telefonu…" at bounding box center [435, 61] width 499 height 150
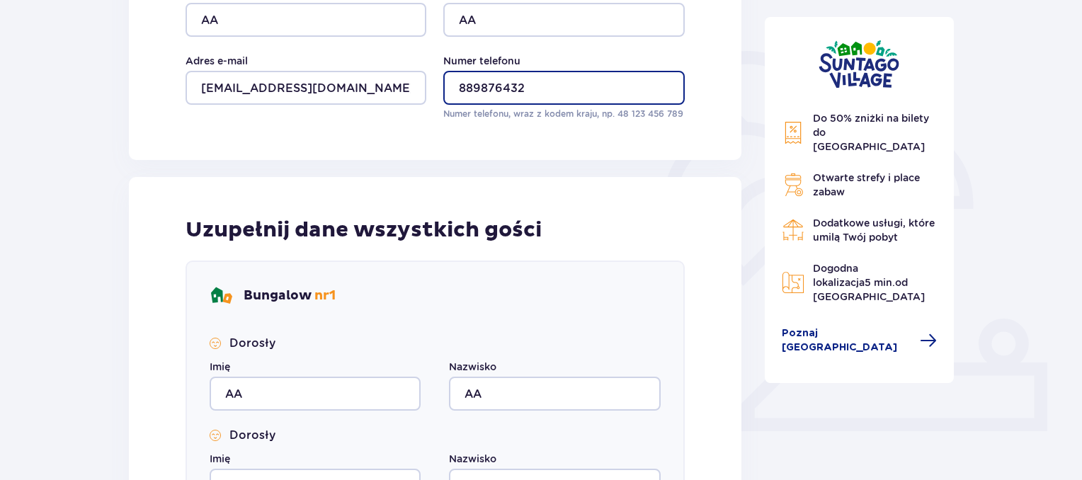
type input "889876432"
click at [485, 324] on div "Bungalow nr 1 Dorosły Imię AA Nazwisko AA Dorosły Imię AA Nazwisko AA Dziecko (…" at bounding box center [435, 489] width 499 height 456
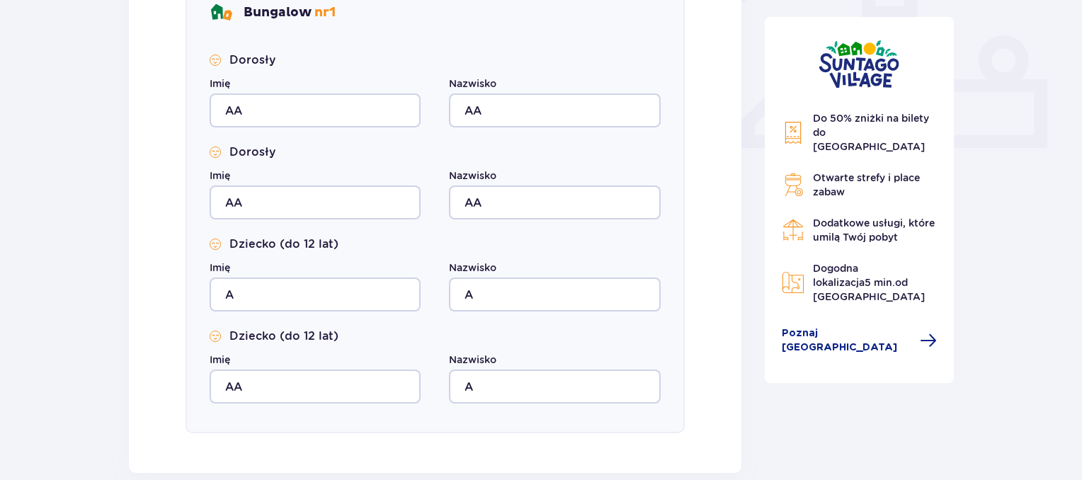
scroll to position [803, 0]
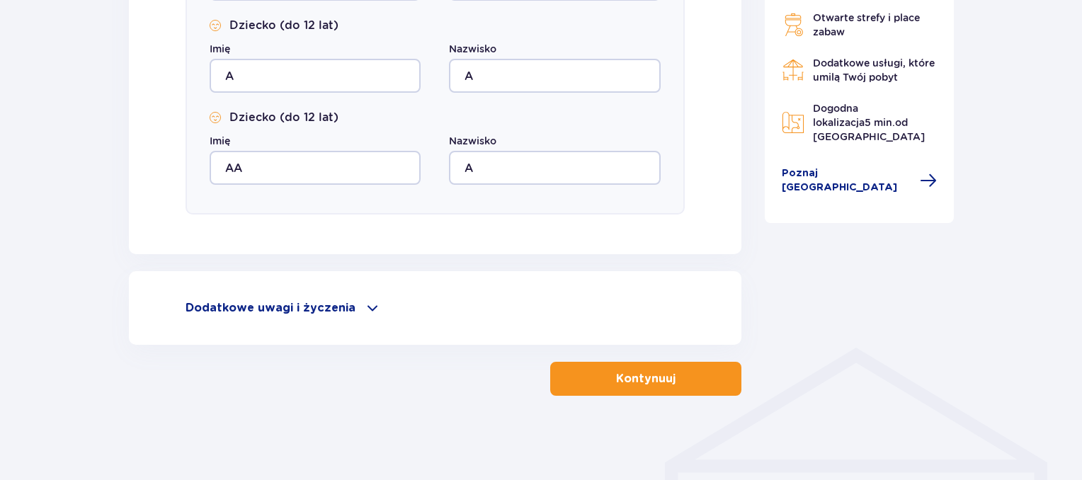
click at [635, 381] on p "Kontynuuj" at bounding box center [646, 379] width 60 height 16
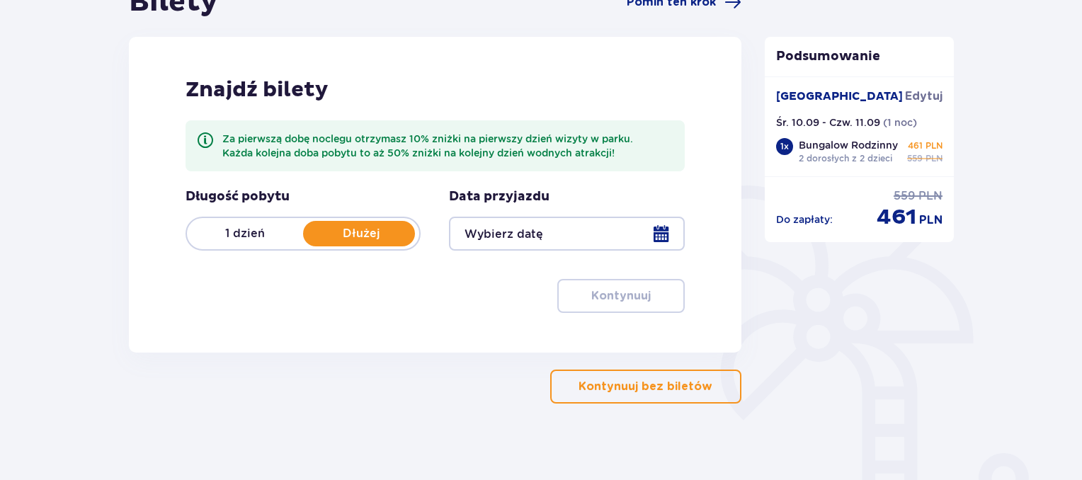
scroll to position [186, 0]
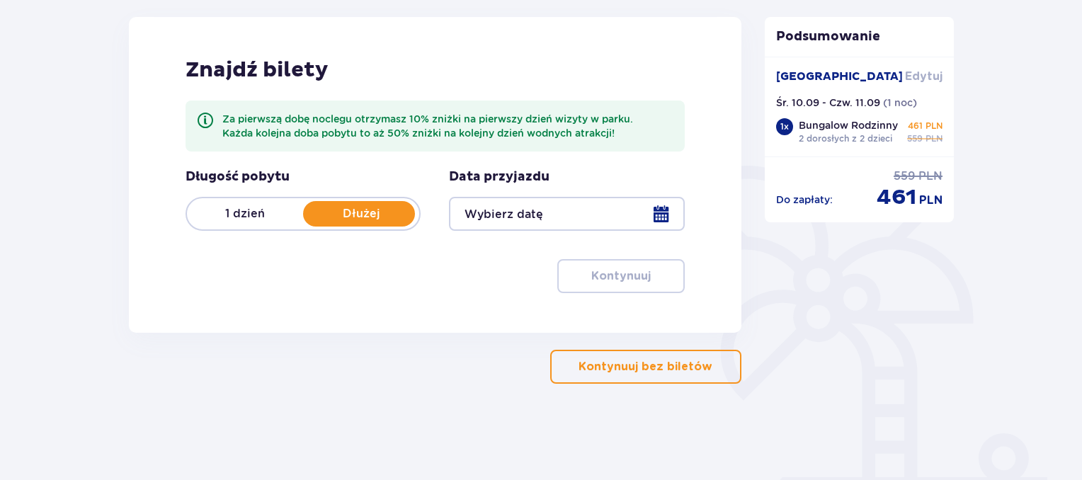
click at [927, 73] on span "Edytuj" at bounding box center [924, 77] width 38 height 16
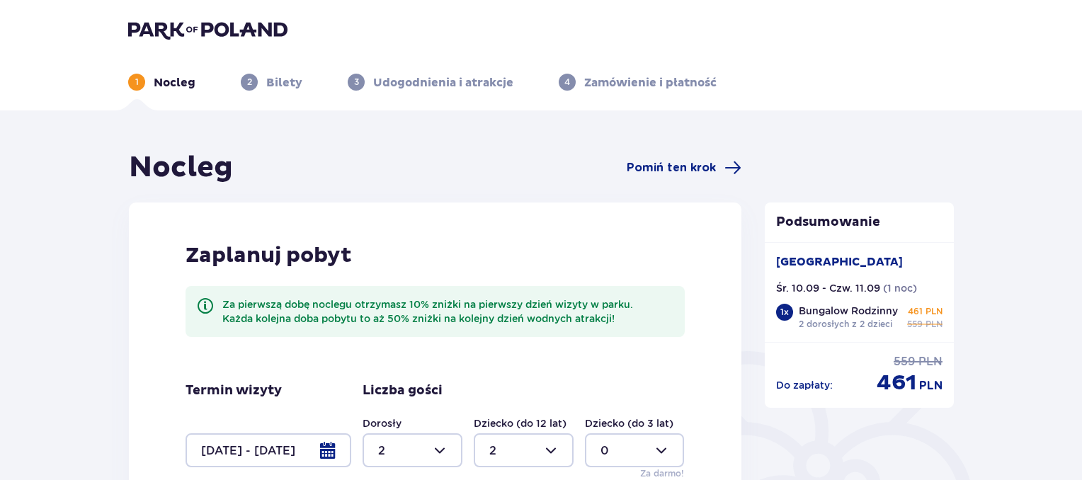
click at [292, 84] on p "Bilety" at bounding box center [284, 83] width 36 height 16
click at [147, 32] on img at bounding box center [207, 30] width 159 height 20
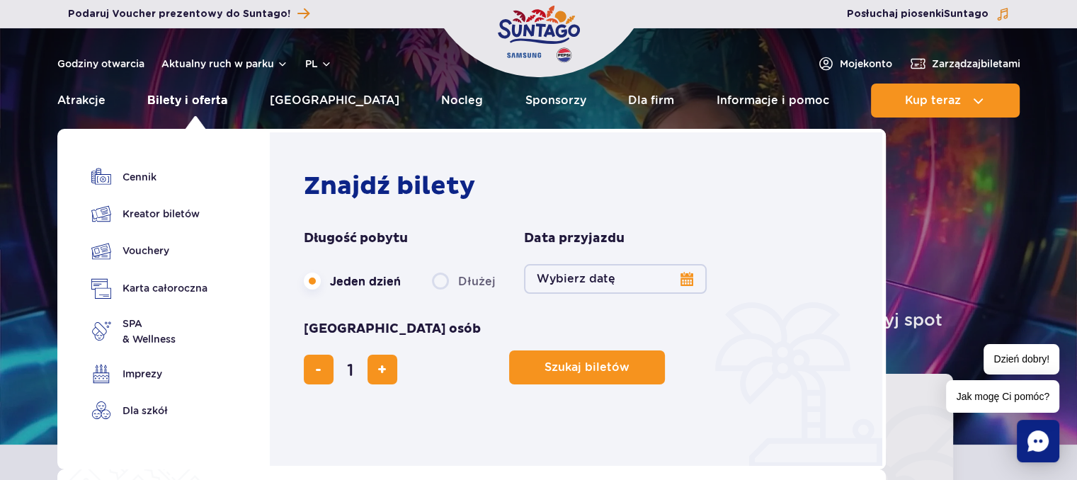
click at [209, 98] on link "Bilety i oferta" at bounding box center [187, 101] width 80 height 34
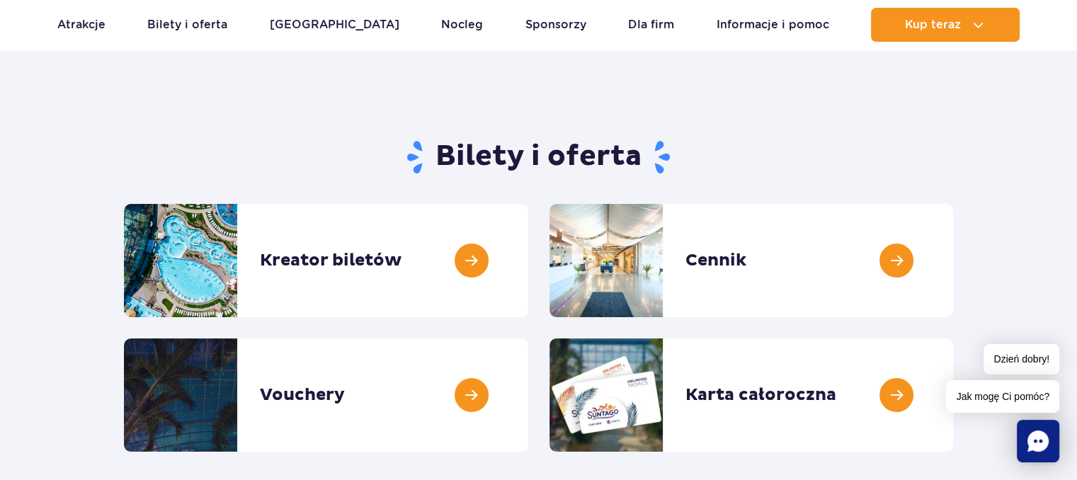
scroll to position [142, 0]
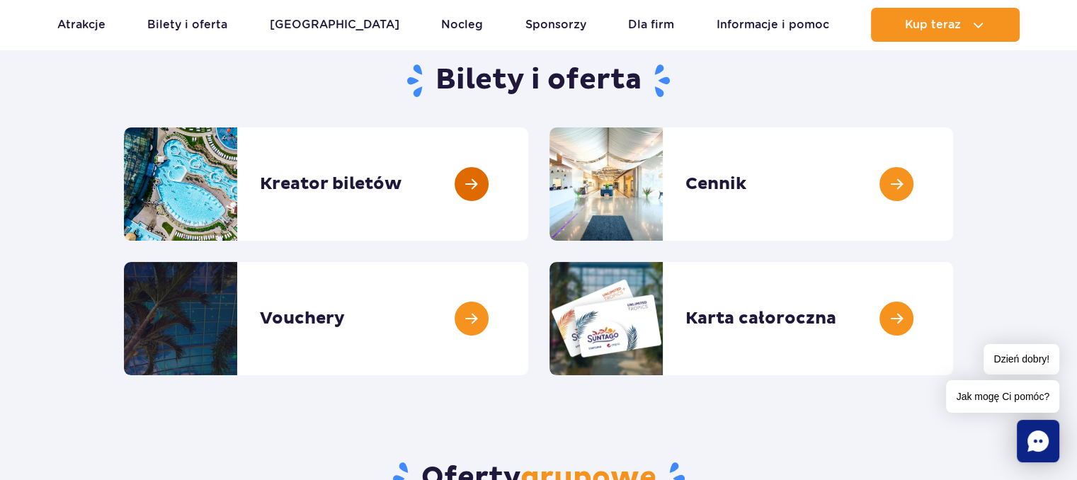
click at [528, 187] on link at bounding box center [528, 184] width 0 height 113
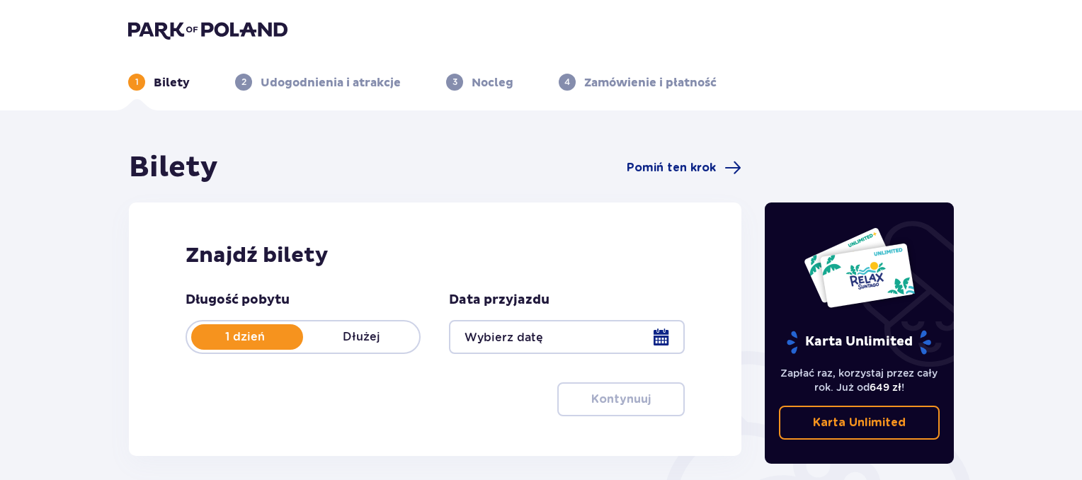
click at [665, 338] on div at bounding box center [566, 337] width 235 height 34
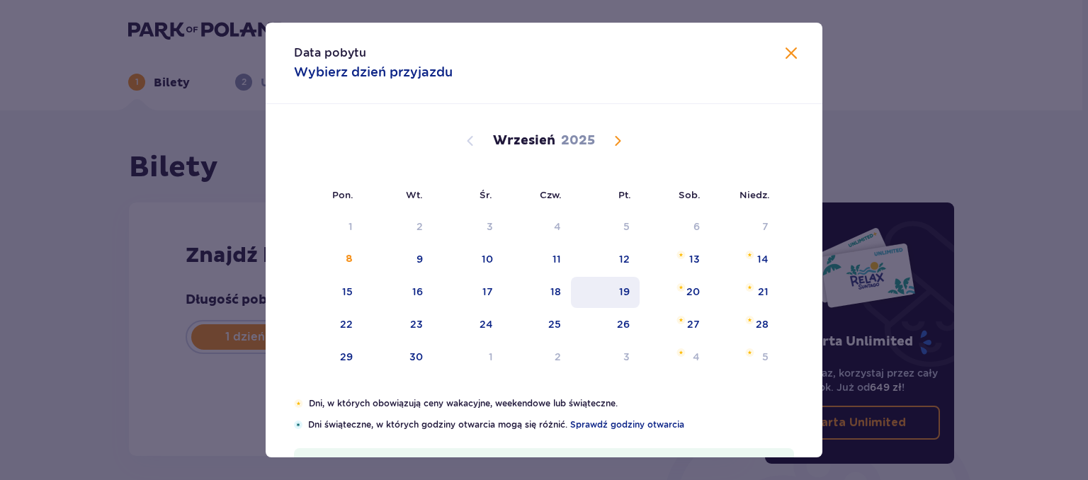
click at [469, 253] on div "10" at bounding box center [468, 259] width 70 height 31
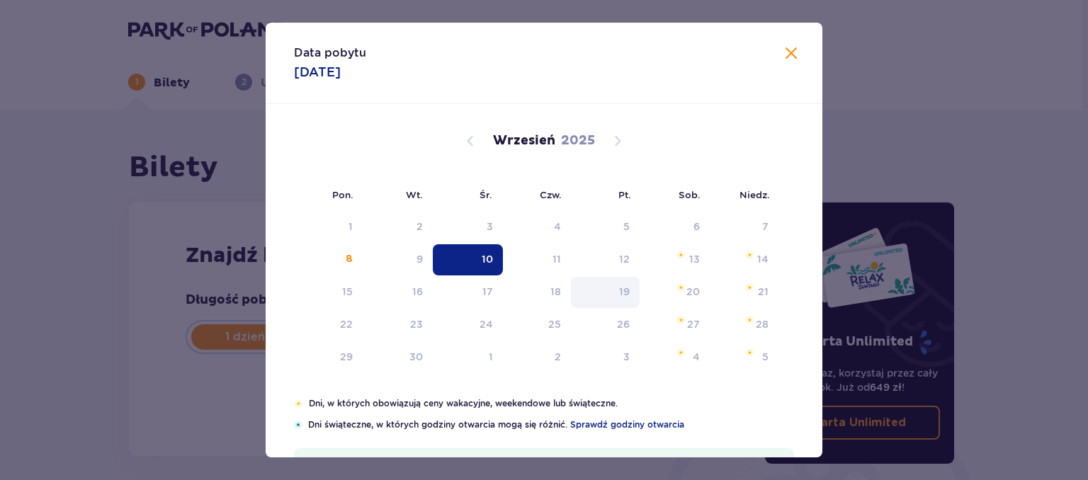
type input "10.09.25"
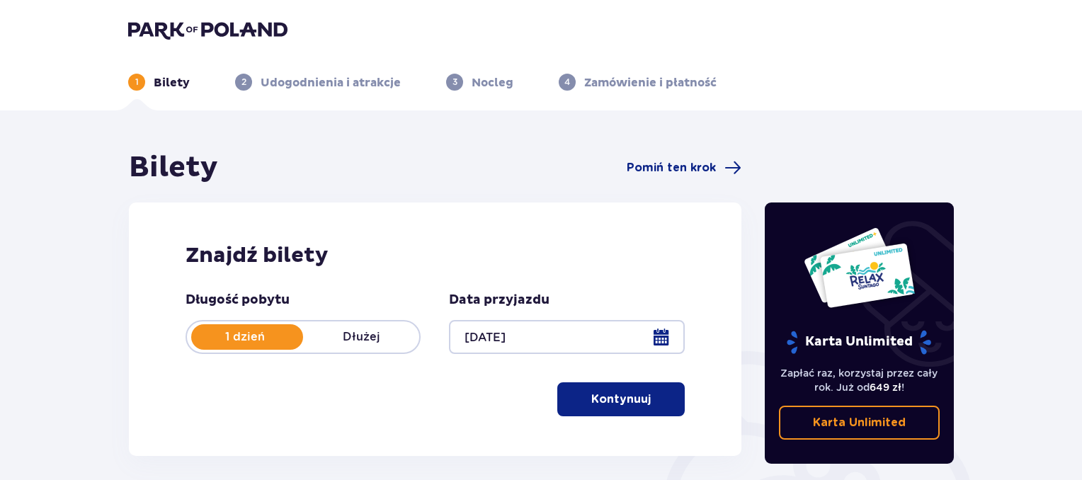
click at [591, 405] on p "Kontynuuj" at bounding box center [621, 400] width 60 height 16
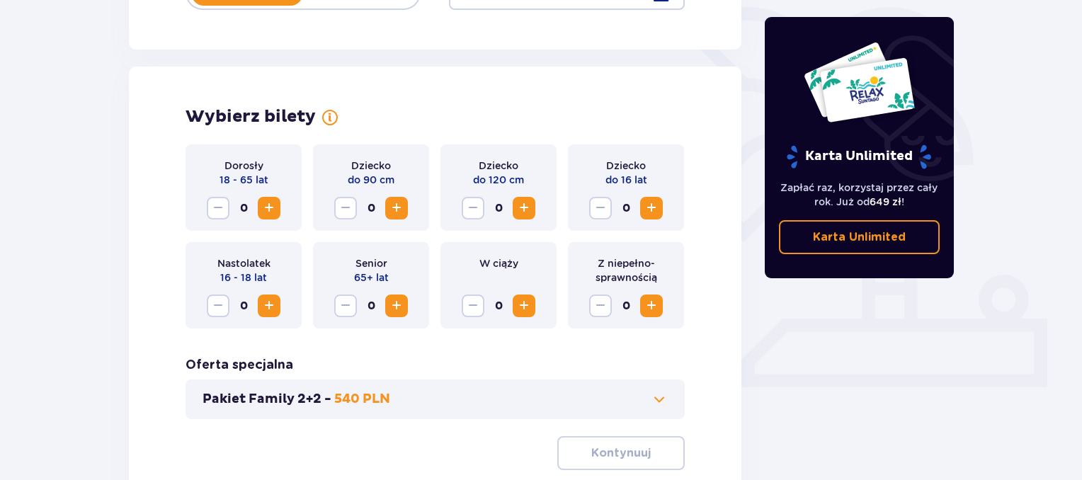
scroll to position [394, 0]
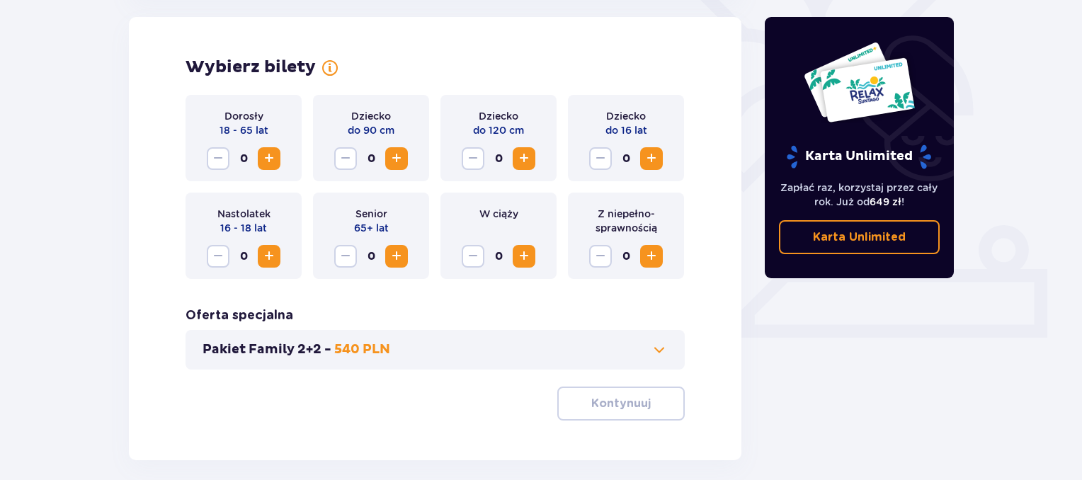
click at [659, 355] on span at bounding box center [659, 349] width 17 height 17
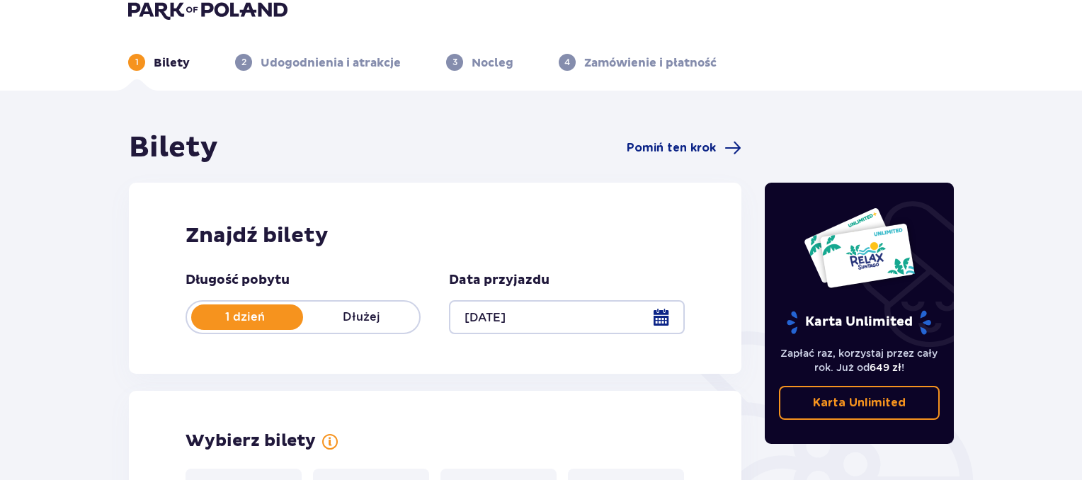
scroll to position [0, 0]
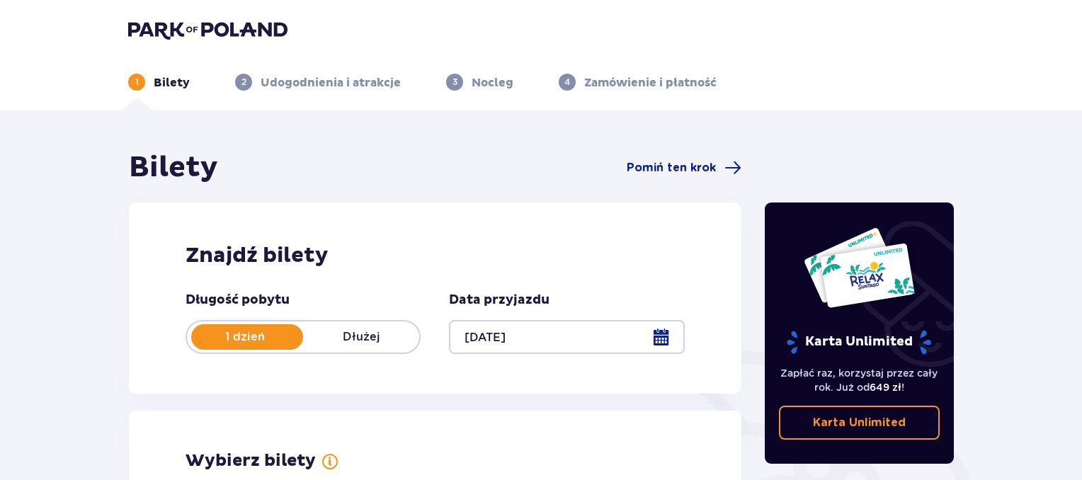
click at [159, 86] on p "Bilety" at bounding box center [172, 83] width 36 height 16
click at [174, 33] on img at bounding box center [207, 30] width 159 height 20
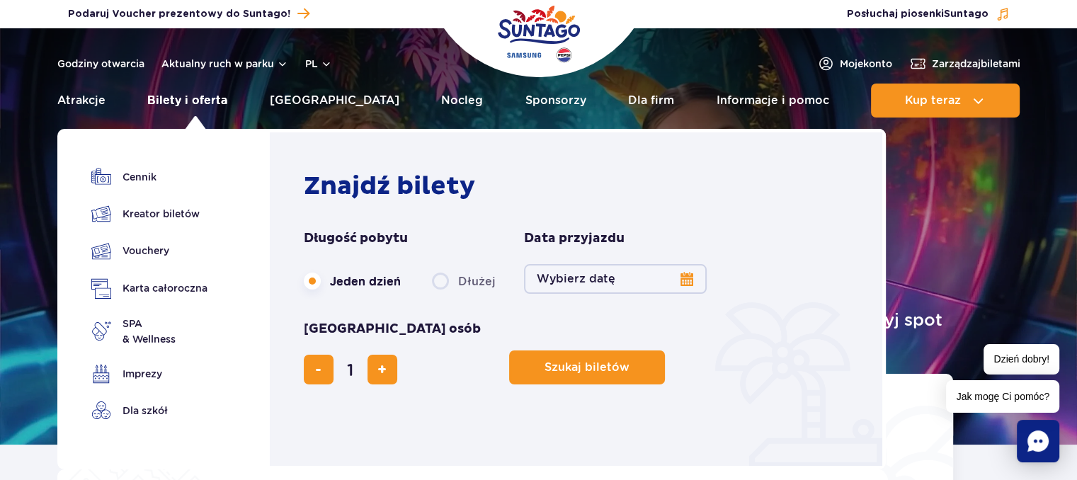
click at [178, 99] on link "Bilety i oferta" at bounding box center [187, 101] width 80 height 34
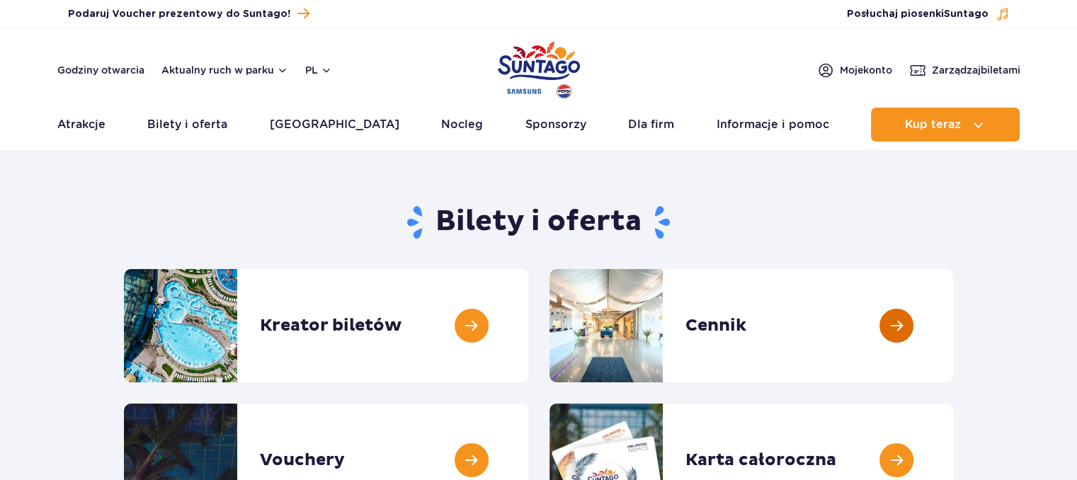
click at [953, 346] on link at bounding box center [953, 325] width 0 height 113
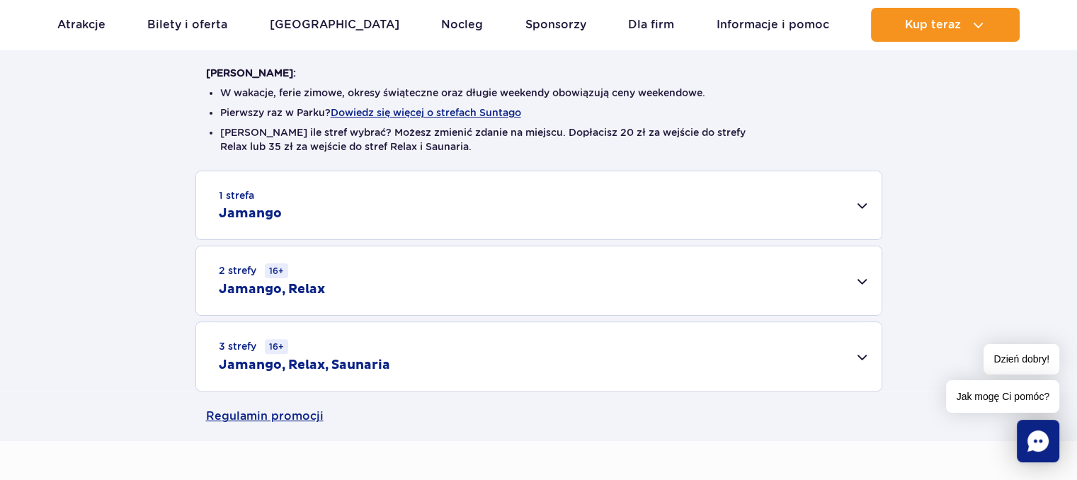
scroll to position [354, 0]
click at [856, 208] on div "1 strefa Jamango" at bounding box center [539, 205] width 686 height 68
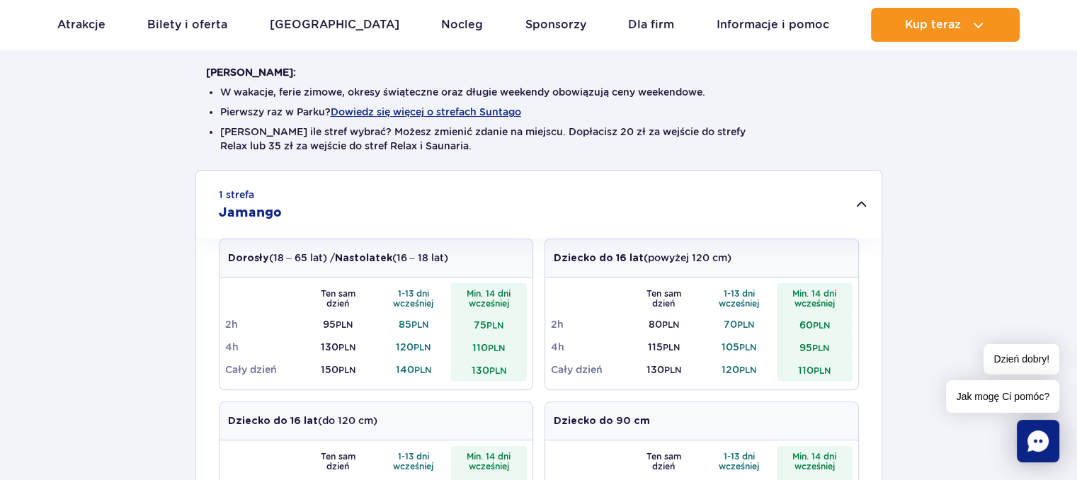
click at [878, 197] on div "1 strefa Jamango" at bounding box center [539, 205] width 686 height 68
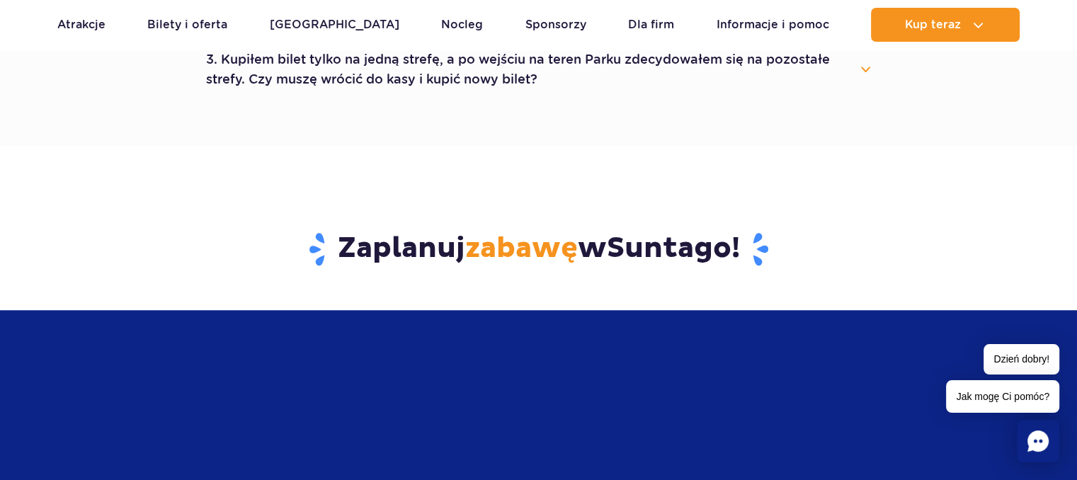
scroll to position [992, 0]
